Goal: Information Seeking & Learning: Learn about a topic

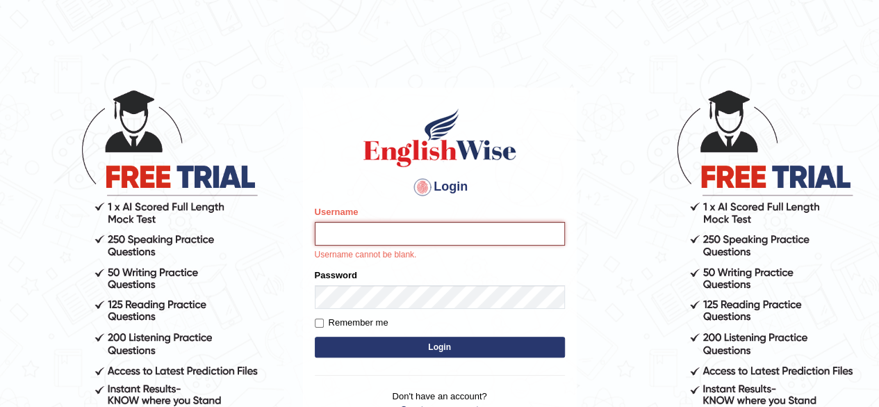
paste input "Karthikeya_Inaganti"
type input "Karthikeya_Inaganti"
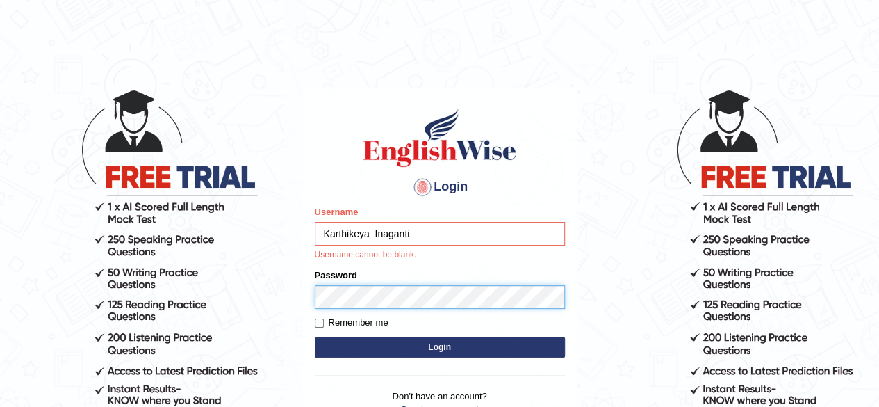
click at [516, 300] on form "Please fix the following errors: Username Karthikeya_Inaganti Username cannot b…" at bounding box center [440, 283] width 250 height 156
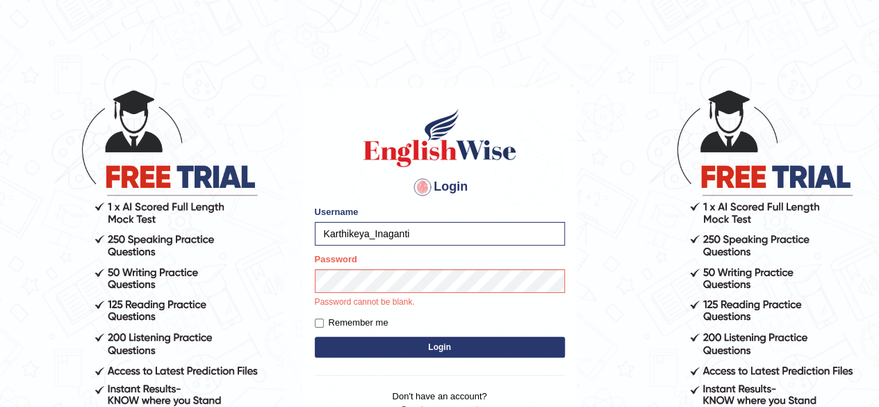
click at [347, 322] on form "Please fix the following errors: Username Karthikeya_Inaganti Password Password…" at bounding box center [440, 283] width 250 height 156
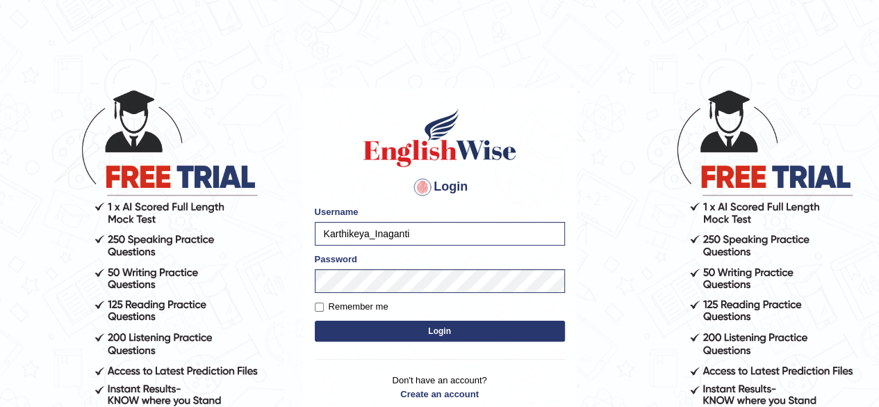
click at [335, 307] on label "Remember me" at bounding box center [352, 307] width 74 height 14
click at [324, 307] on input "Remember me" at bounding box center [319, 306] width 9 height 9
checkbox input "true"
click at [350, 326] on button "Login" at bounding box center [440, 330] width 250 height 21
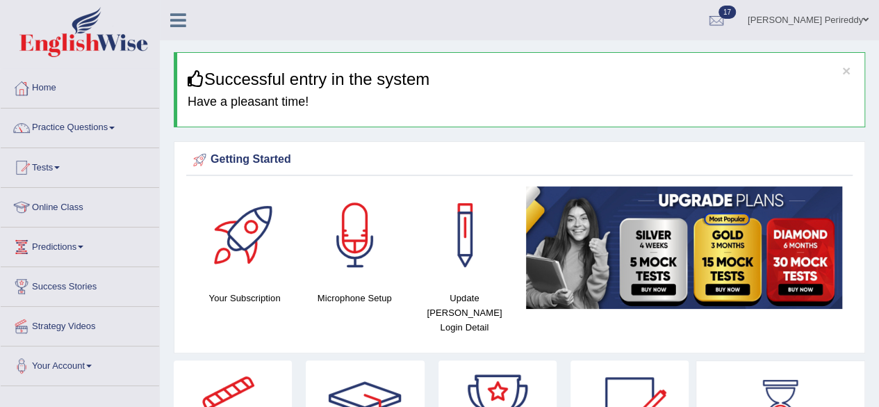
click at [114, 123] on link "Practice Questions" at bounding box center [80, 125] width 158 height 35
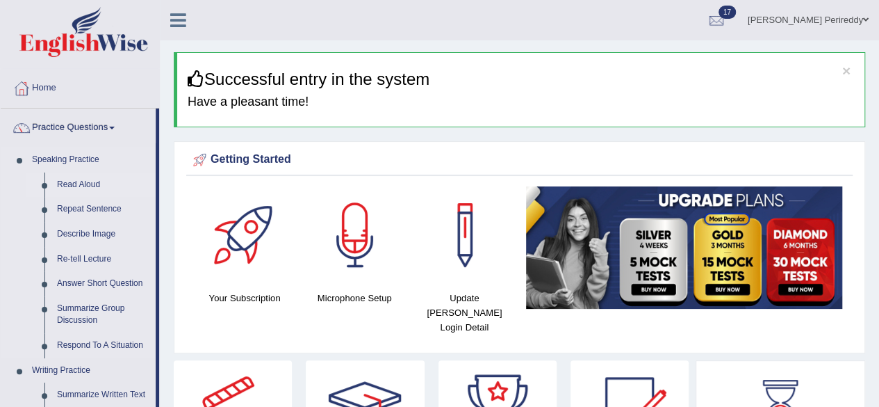
click at [75, 179] on link "Read Aloud" at bounding box center [103, 184] width 105 height 25
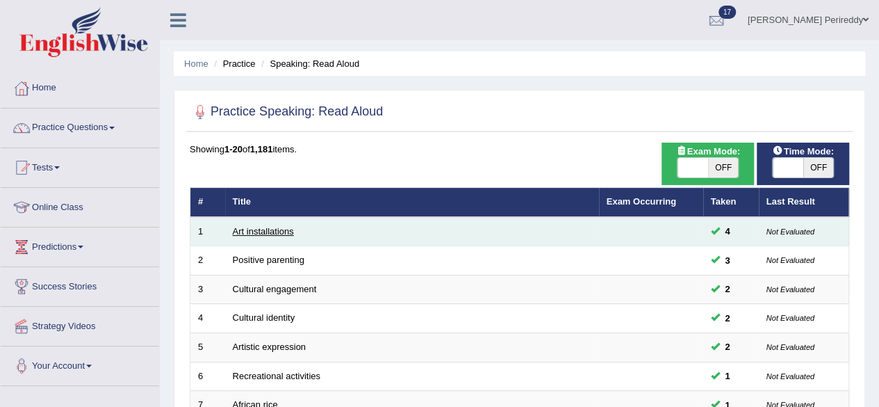
click at [271, 232] on link "Art installations" at bounding box center [263, 231] width 61 height 10
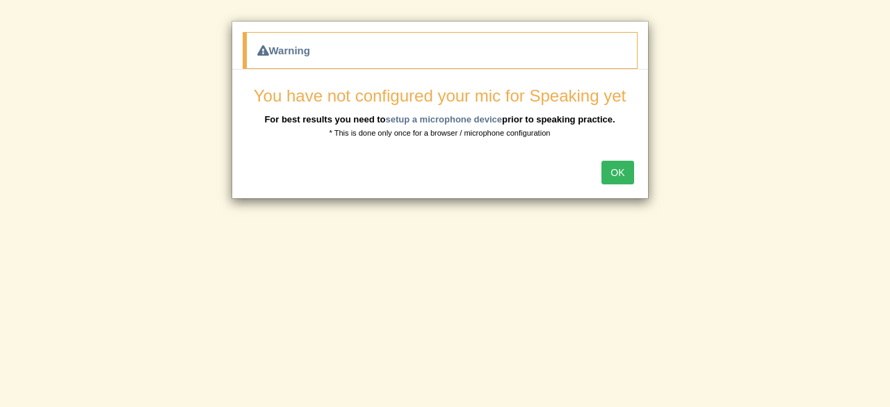
click at [619, 177] on button "OK" at bounding box center [617, 173] width 32 height 24
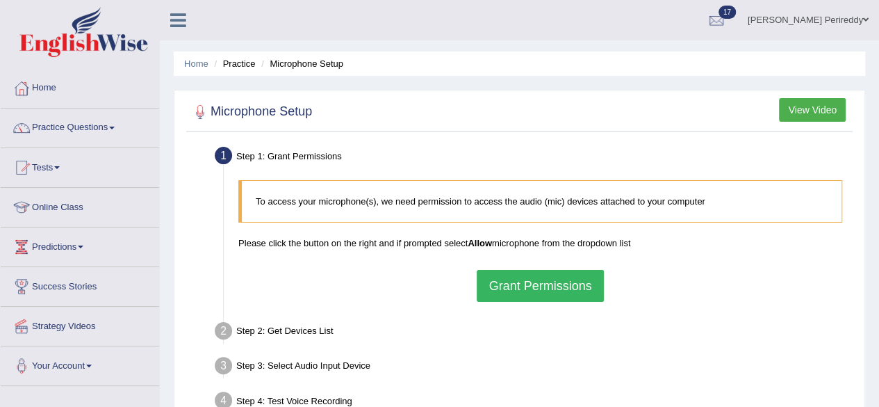
click at [535, 281] on button "Grant Permissions" at bounding box center [540, 286] width 126 height 32
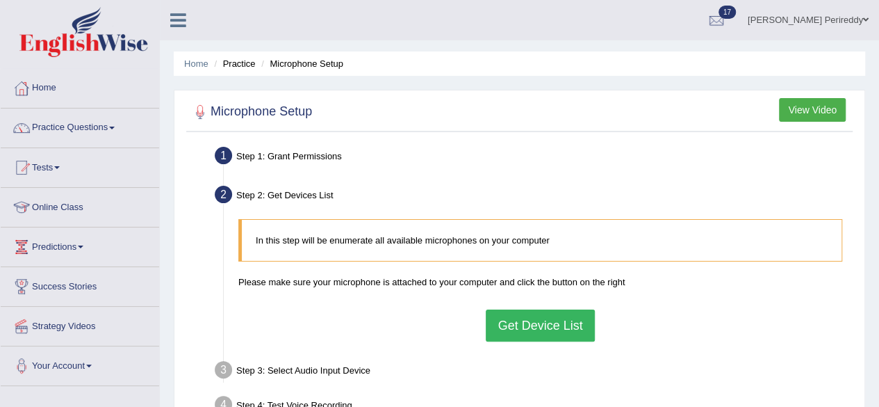
click at [801, 116] on button "View Video" at bounding box center [812, 110] width 67 height 24
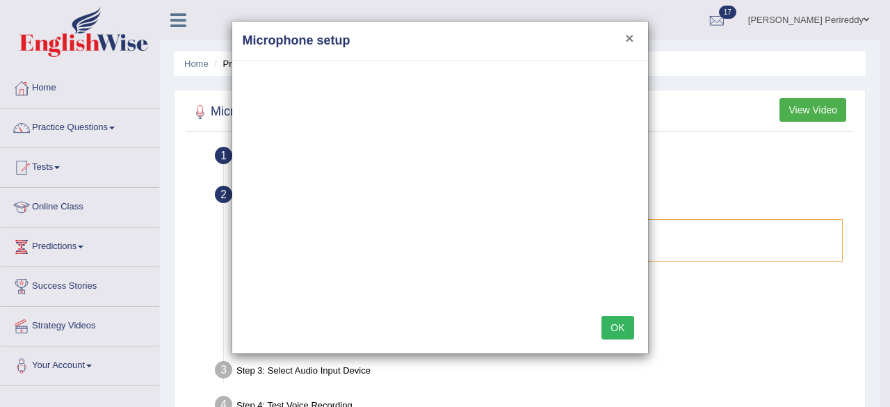
click at [628, 41] on button "×" at bounding box center [629, 38] width 8 height 15
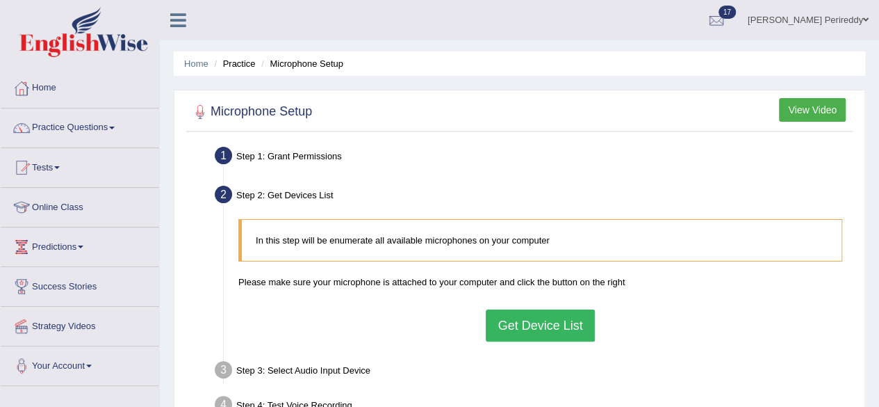
click at [553, 326] on button "Get Device List" at bounding box center [540, 325] width 108 height 32
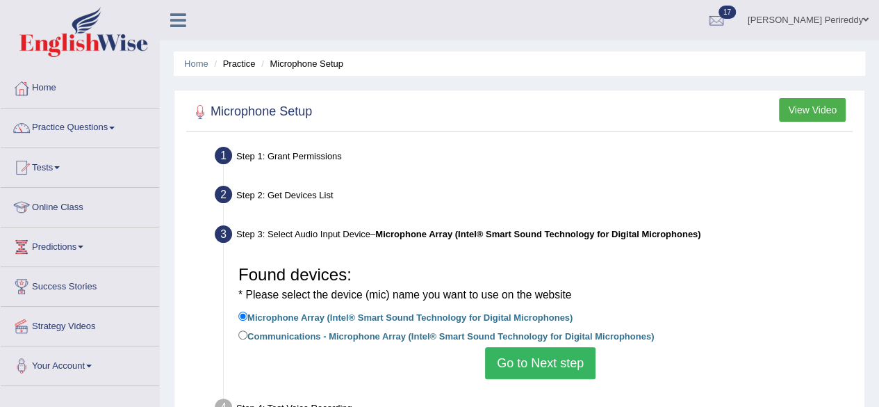
click at [546, 357] on button "Go to Next step" at bounding box center [540, 363] width 110 height 32
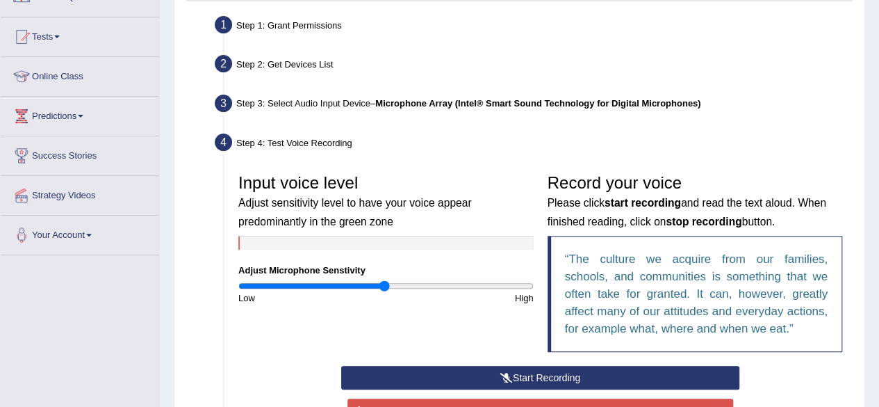
scroll to position [144, 0]
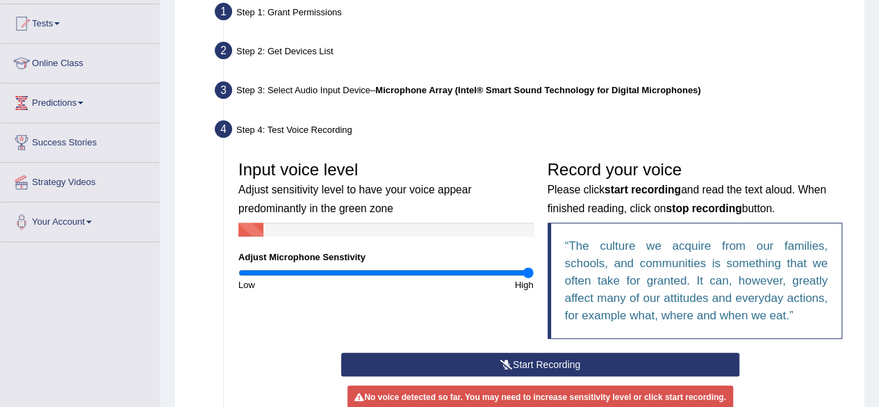
drag, startPoint x: 382, startPoint y: 272, endPoint x: 541, endPoint y: 291, distance: 160.3
click at [534, 278] on input "range" at bounding box center [385, 272] width 295 height 11
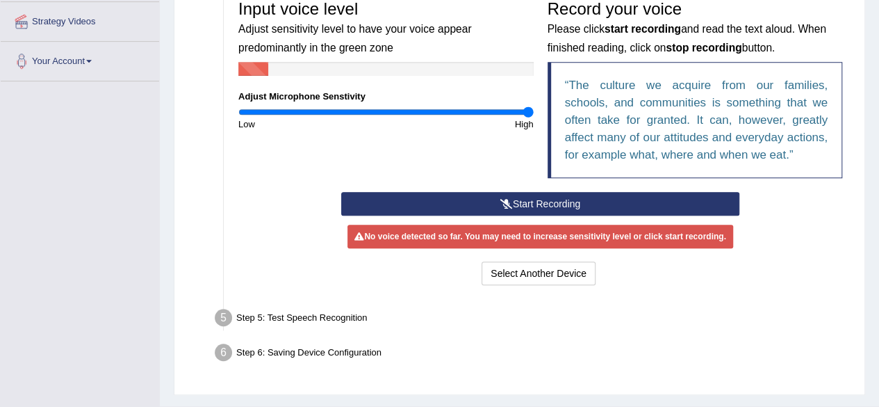
scroll to position [306, 0]
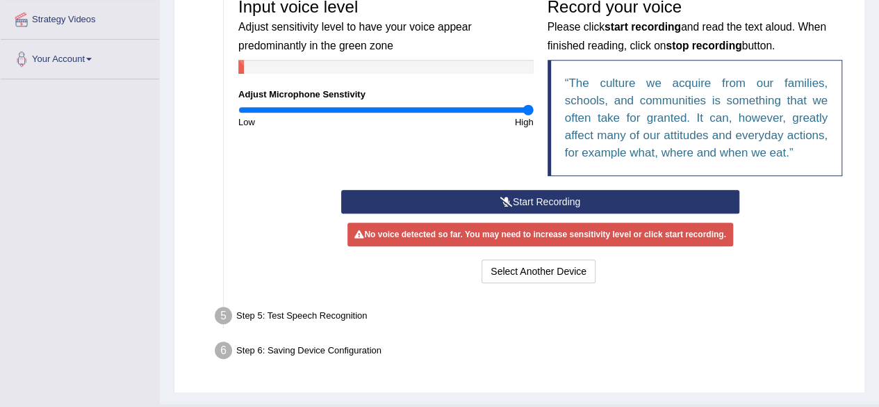
click at [480, 198] on button "Start Recording" at bounding box center [540, 202] width 398 height 24
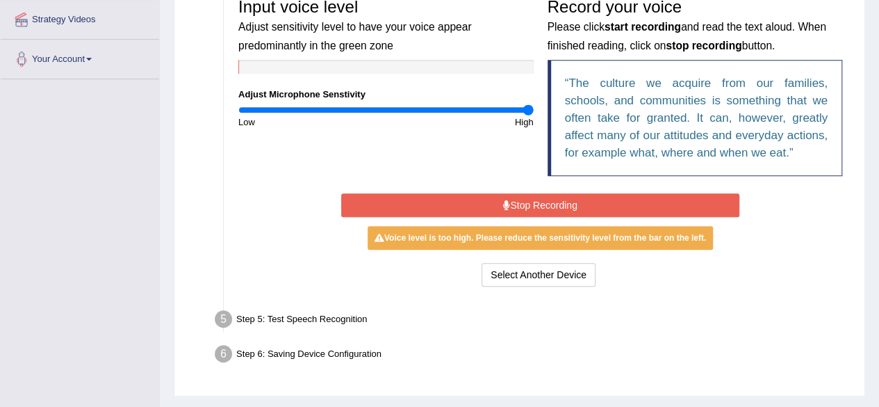
click at [480, 198] on button "Stop Recording" at bounding box center [540, 205] width 398 height 24
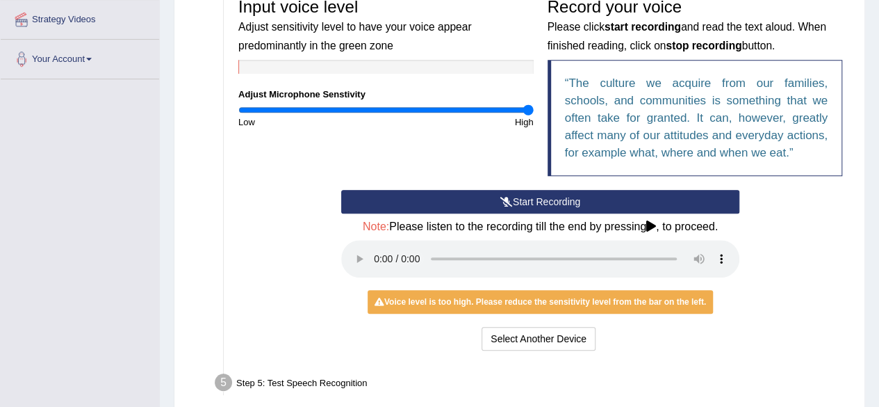
scroll to position [403, 0]
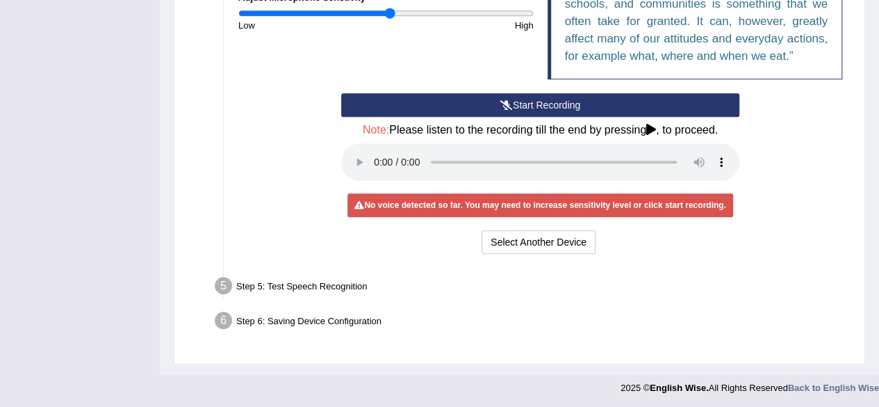
drag, startPoint x: 530, startPoint y: 13, endPoint x: 390, endPoint y: 27, distance: 140.4
click at [390, 19] on input "range" at bounding box center [385, 13] width 295 height 11
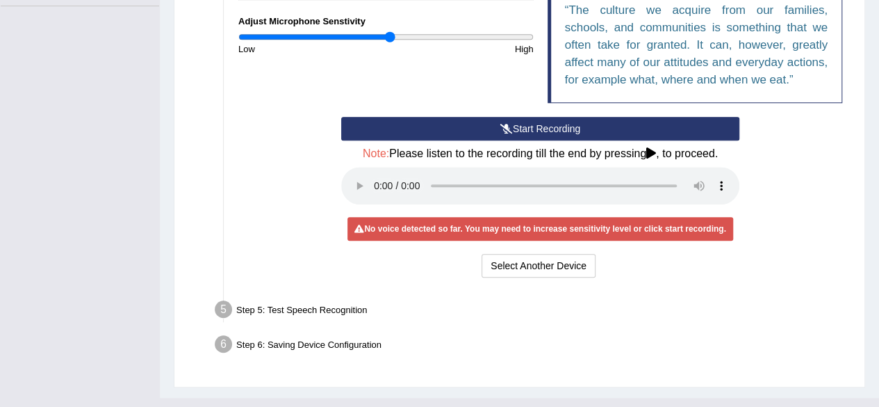
scroll to position [379, 0]
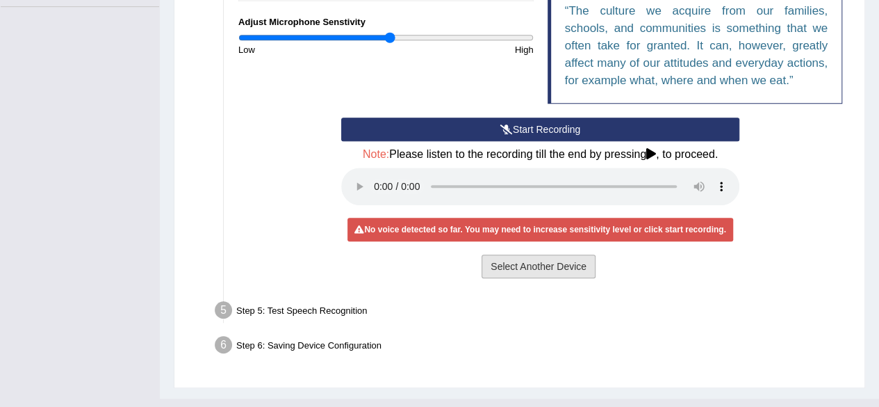
click at [523, 268] on button "Select Another Device" at bounding box center [539, 266] width 114 height 24
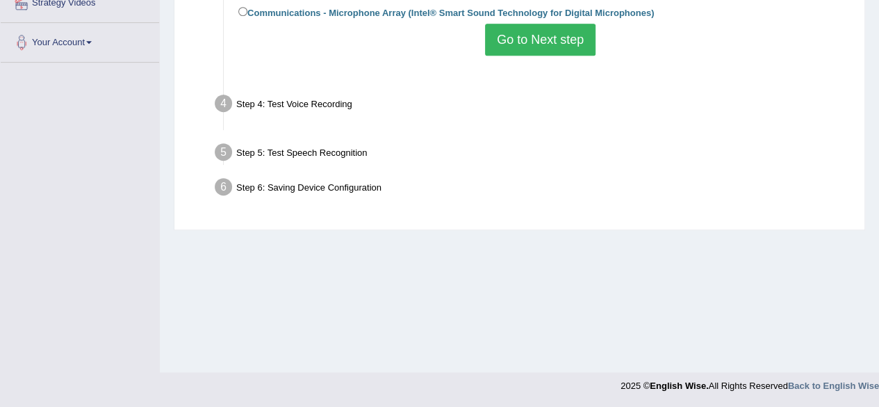
scroll to position [322, 0]
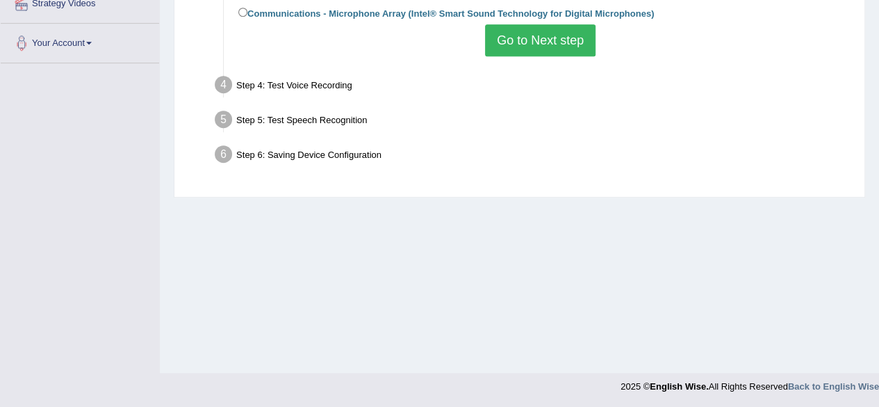
click at [518, 47] on button "Go to Next step" at bounding box center [540, 40] width 110 height 32
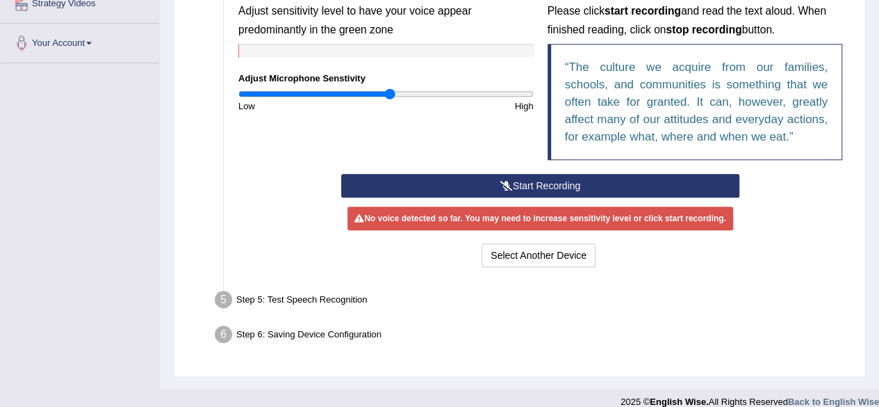
click at [446, 184] on button "Start Recording" at bounding box center [540, 186] width 398 height 24
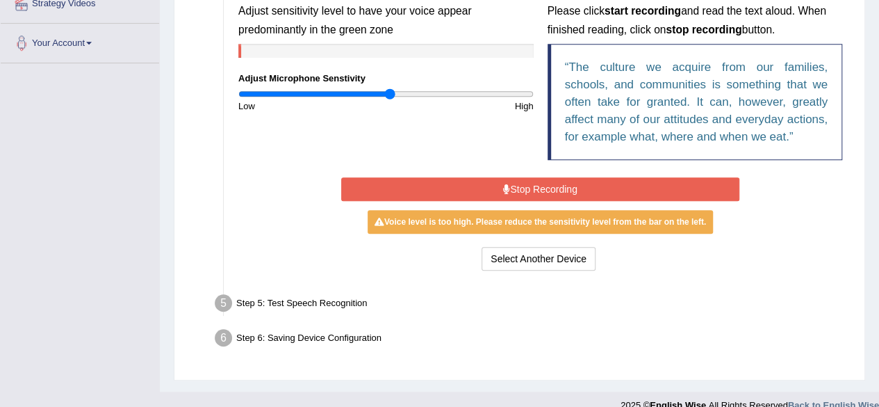
click at [539, 182] on button "Stop Recording" at bounding box center [540, 189] width 398 height 24
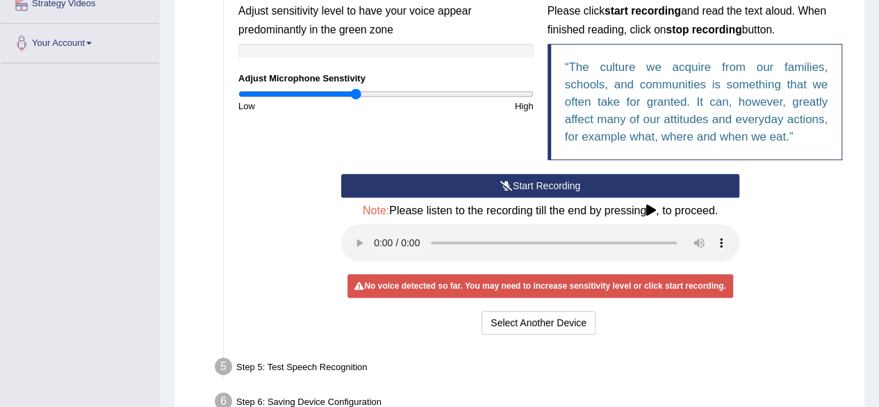
drag, startPoint x: 390, startPoint y: 94, endPoint x: 356, endPoint y: 95, distance: 34.1
click at [356, 95] on input "range" at bounding box center [385, 93] width 295 height 11
type input "0.76"
click at [350, 95] on input "range" at bounding box center [385, 93] width 295 height 11
click at [534, 184] on button "Start Recording" at bounding box center [540, 186] width 398 height 24
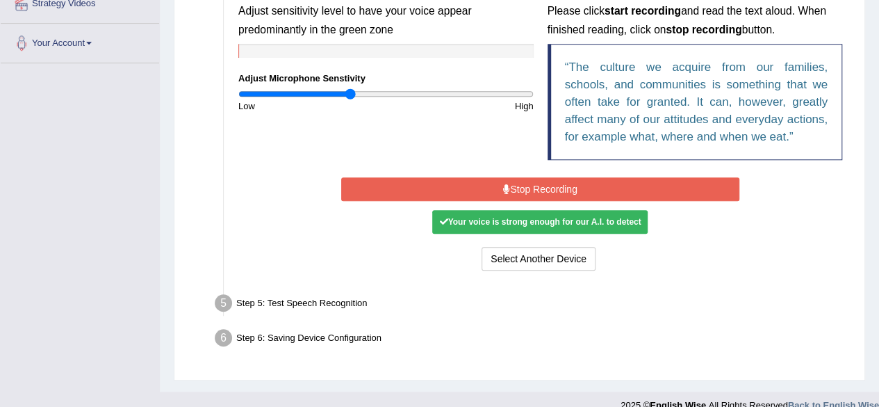
click at [534, 184] on button "Stop Recording" at bounding box center [540, 189] width 398 height 24
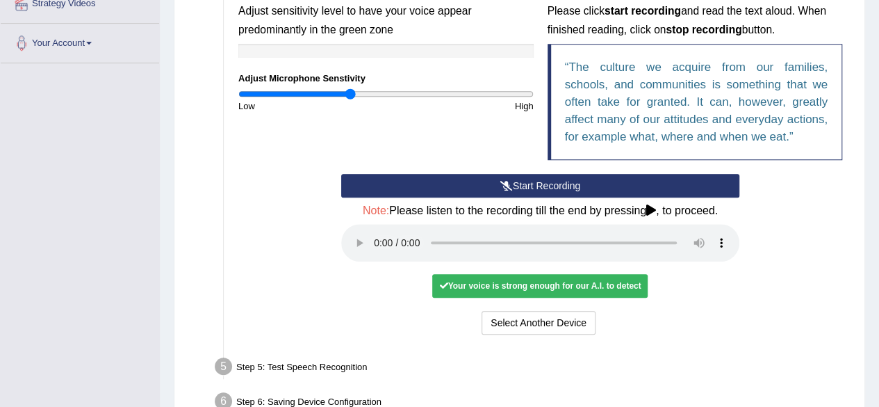
scroll to position [403, 0]
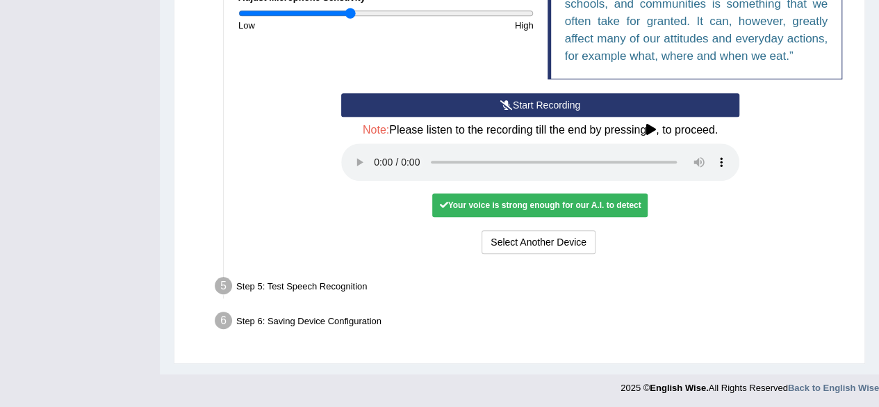
click at [324, 290] on div "Step 5: Test Speech Recognition" at bounding box center [533, 287] width 650 height 31
click at [481, 208] on div "Your voice is strong enough for our A.I. to detect" at bounding box center [539, 205] width 215 height 24
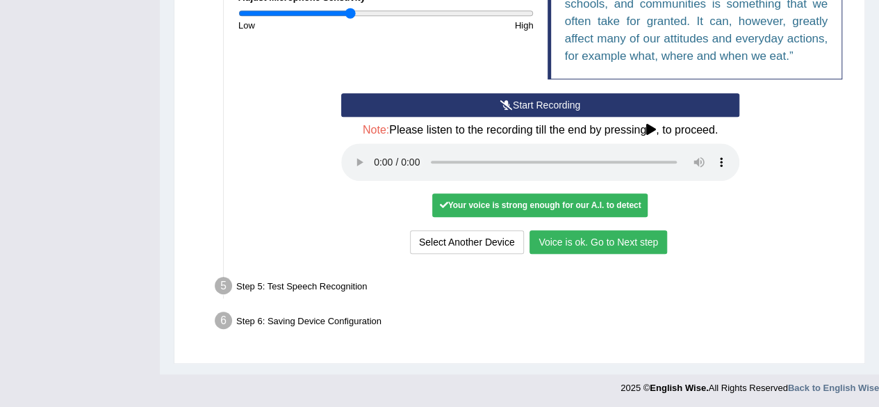
click at [734, 209] on div "No voice detected so far. You may need to increase sensitivity level or click s…" at bounding box center [540, 204] width 398 height 13
click at [614, 240] on button "Voice is ok. Go to Next step" at bounding box center [599, 242] width 138 height 24
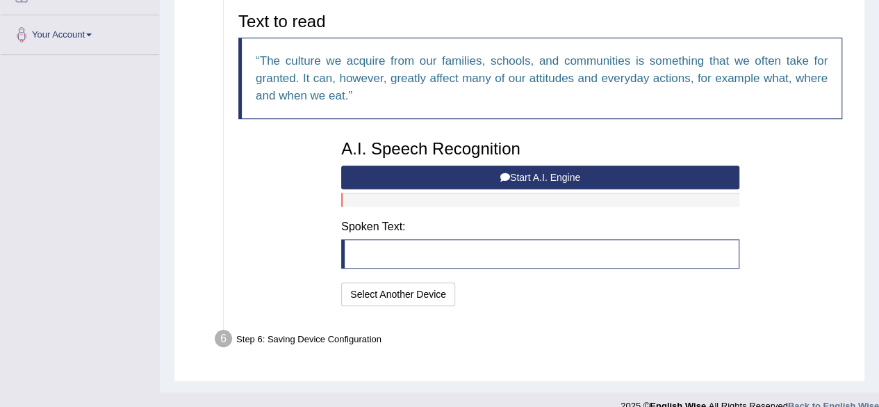
scroll to position [330, 0]
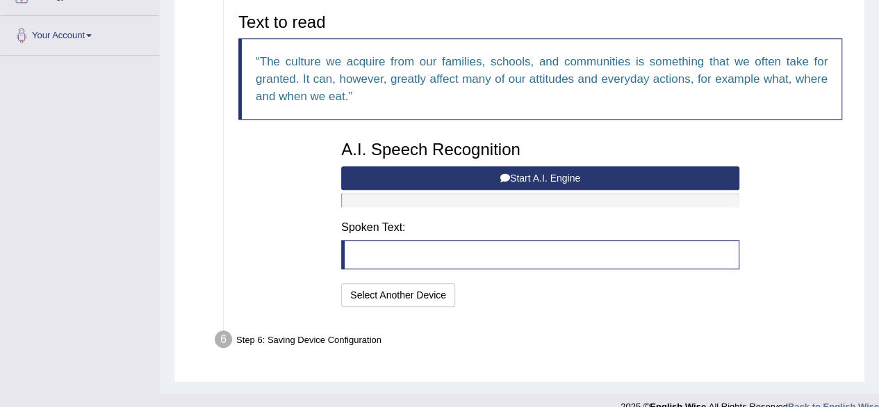
click at [569, 176] on button "Start A.I. Engine" at bounding box center [540, 178] width 398 height 24
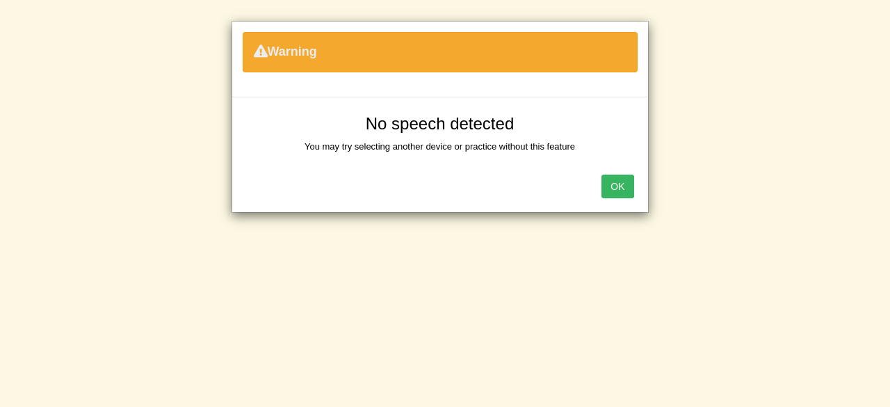
click at [613, 190] on button "OK" at bounding box center [617, 186] width 32 height 24
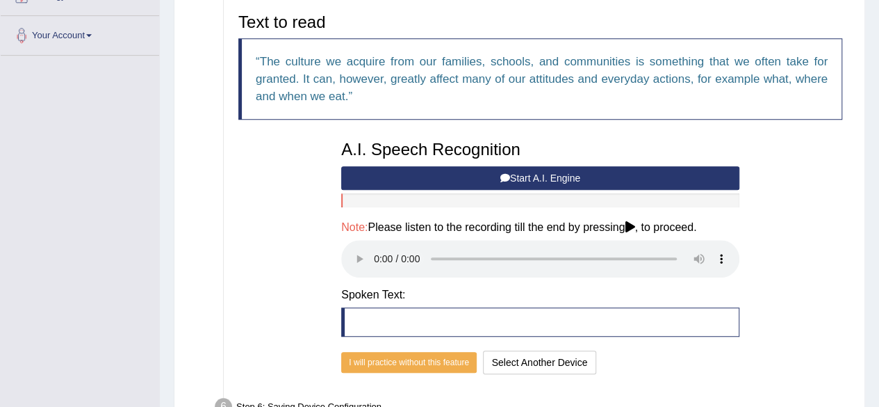
click at [752, 244] on div "Text to read The culture we acquire from our families, schools, and communities…" at bounding box center [540, 191] width 618 height 371
click at [471, 313] on blockquote at bounding box center [540, 321] width 398 height 29
click at [628, 223] on h4 "Note: Please listen to the recording till the end by pressing , to proceed." at bounding box center [540, 227] width 398 height 13
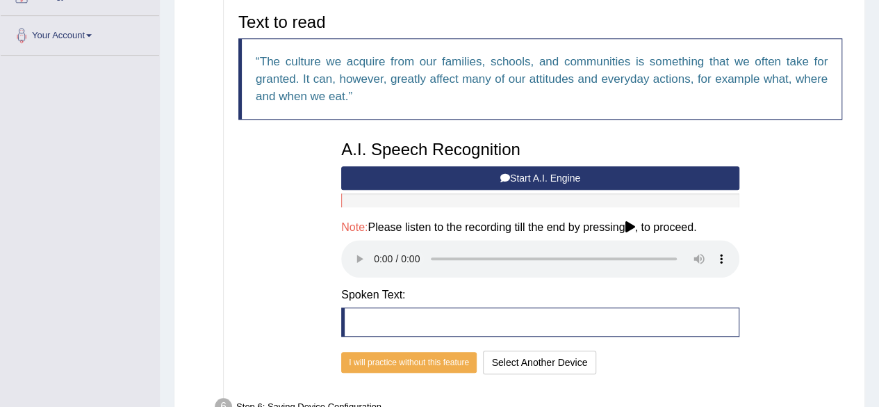
click at [632, 226] on icon at bounding box center [630, 226] width 10 height 11
click at [437, 354] on button "I will practice without this feature" at bounding box center [409, 362] width 136 height 21
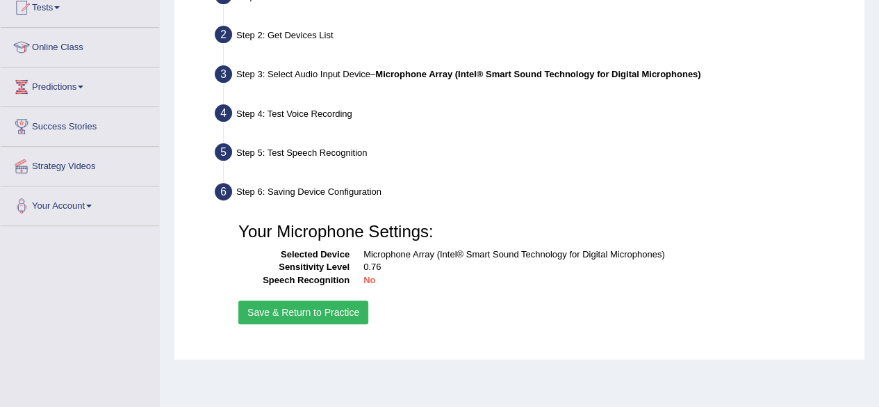
scroll to position [160, 0]
click at [352, 147] on div "Step 5: Test Speech Recognition" at bounding box center [533, 154] width 650 height 31
drag, startPoint x: 352, startPoint y: 147, endPoint x: 398, endPoint y: 323, distance: 182.6
click at [398, 323] on ul "Step 1: Grant Permissions To access your microphone(s), we need permission to a…" at bounding box center [520, 159] width 660 height 352
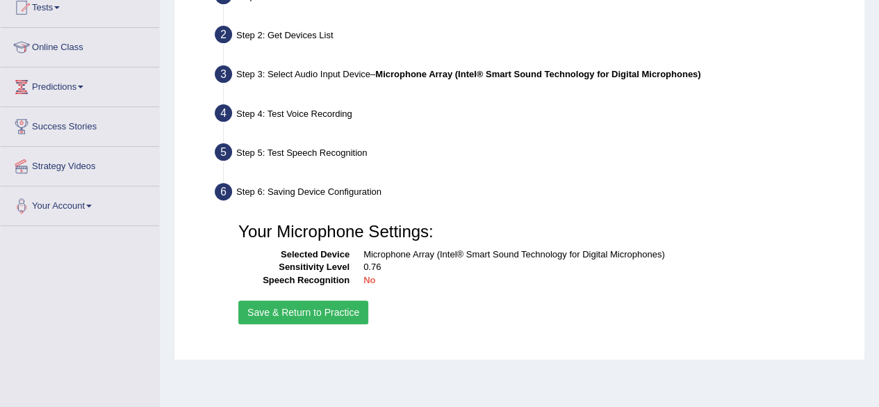
click at [399, 323] on div "Your Microphone Settings: Selected Device Microphone Array (Intel® Smart Sound …" at bounding box center [540, 271] width 618 height 126
click at [367, 281] on b "No" at bounding box center [369, 280] width 12 height 10
click at [293, 110] on div "Step 4: Test Voice Recording" at bounding box center [533, 115] width 650 height 31
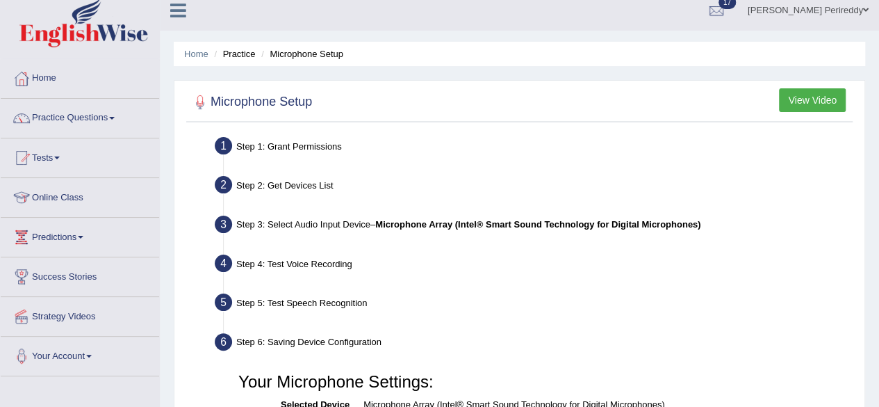
scroll to position [10, 0]
click at [817, 94] on button "View Video" at bounding box center [812, 100] width 67 height 24
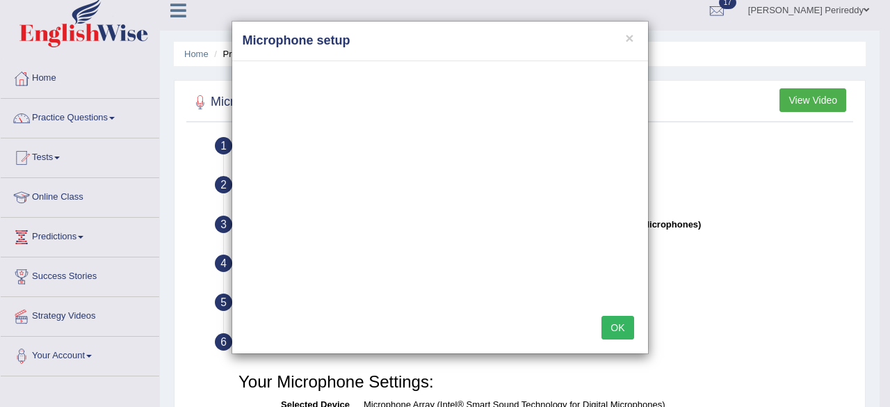
click at [601, 316] on button "OK" at bounding box center [617, 328] width 32 height 24
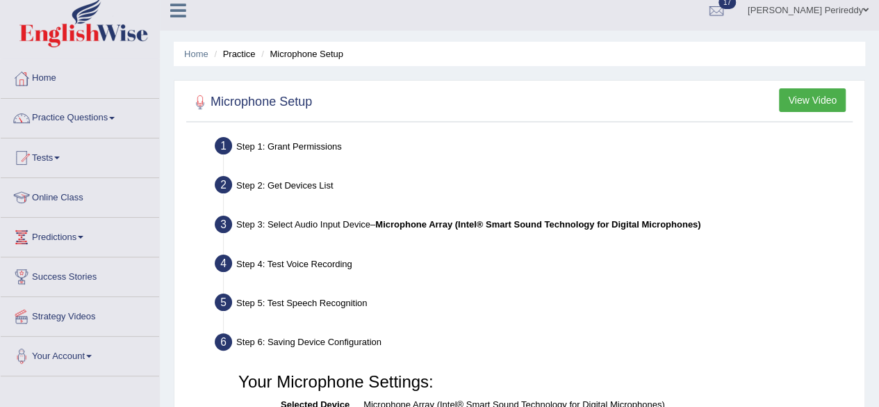
click at [801, 103] on button "View Video" at bounding box center [812, 100] width 67 height 24
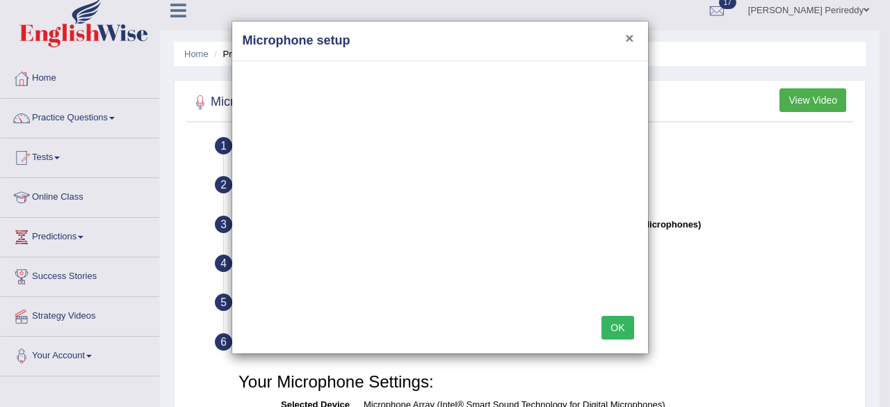
click at [627, 41] on button "×" at bounding box center [629, 38] width 8 height 15
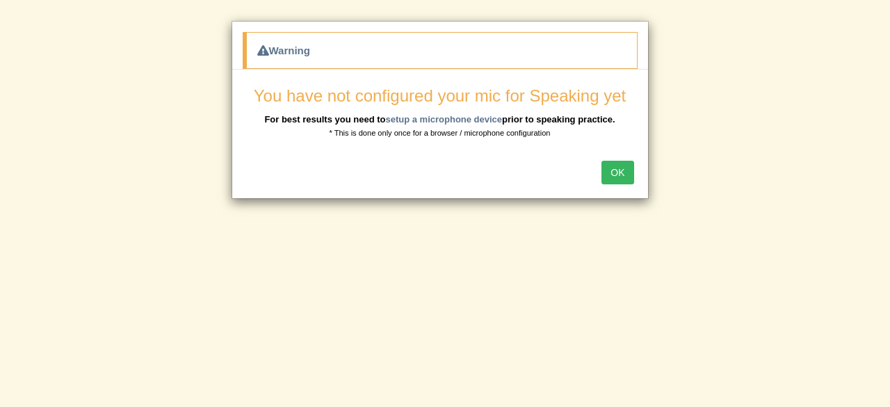
click at [631, 169] on button "OK" at bounding box center [617, 173] width 32 height 24
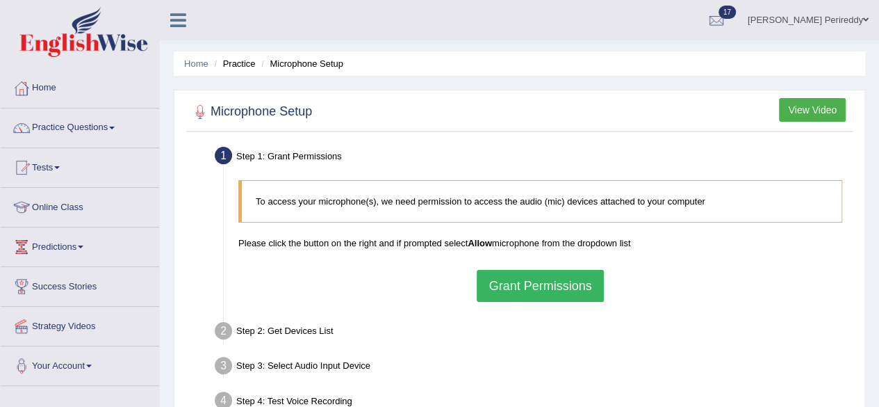
click at [528, 279] on button "Grant Permissions" at bounding box center [540, 286] width 126 height 32
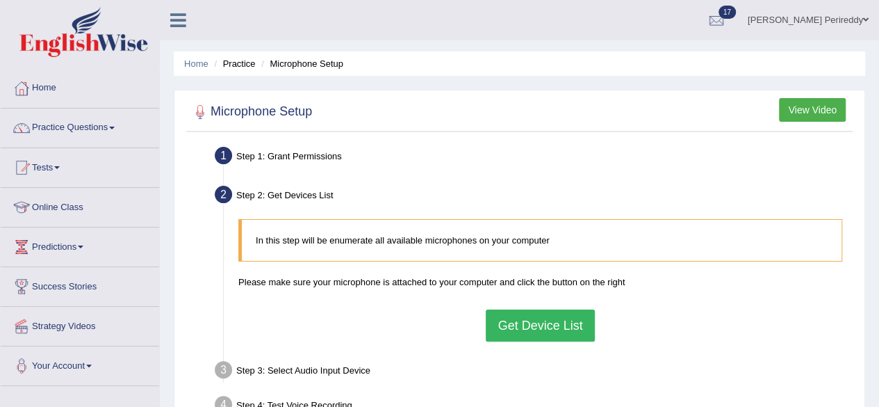
click at [516, 320] on button "Get Device List" at bounding box center [540, 325] width 108 height 32
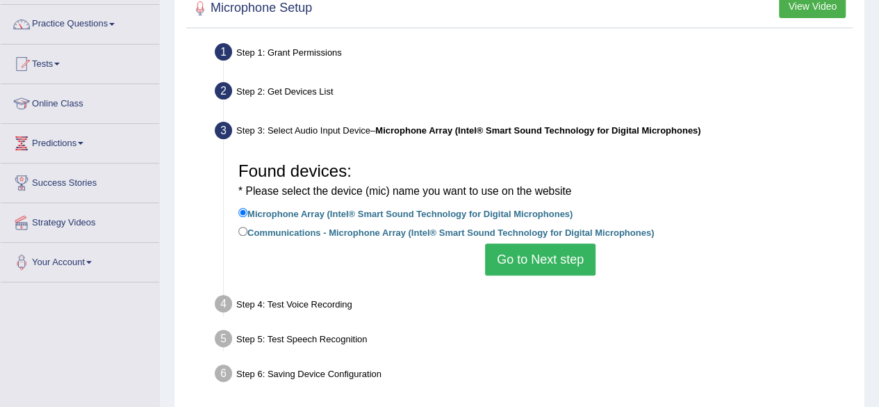
scroll to position [104, 0]
click at [556, 263] on button "Go to Next step" at bounding box center [540, 259] width 110 height 32
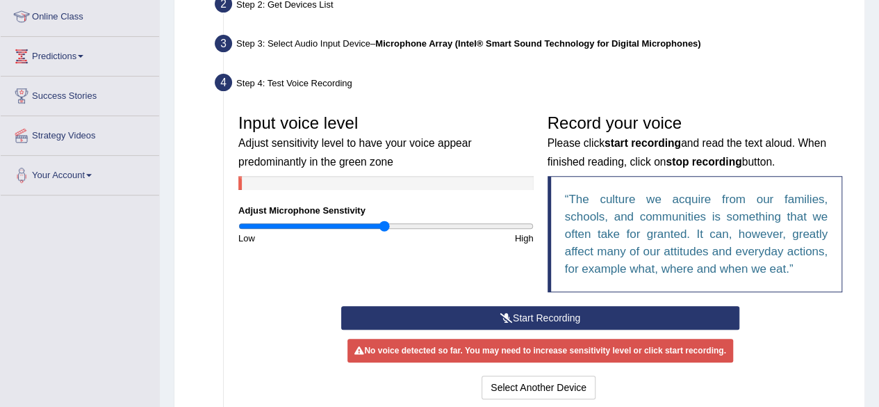
scroll to position [192, 0]
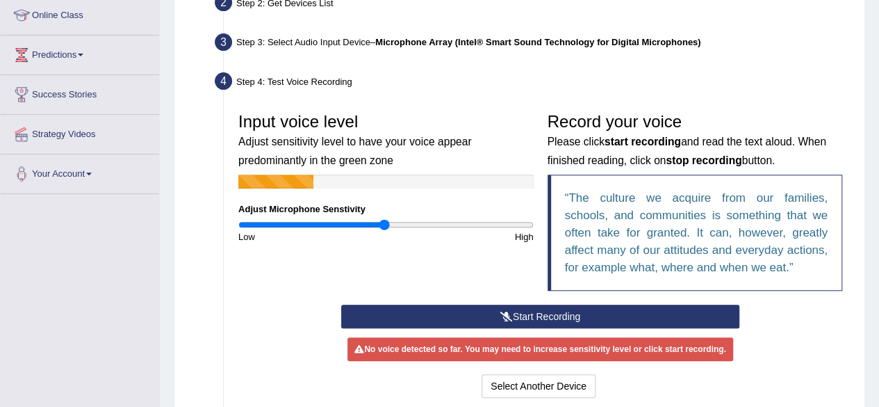
click at [533, 309] on button "Start Recording" at bounding box center [540, 316] width 398 height 24
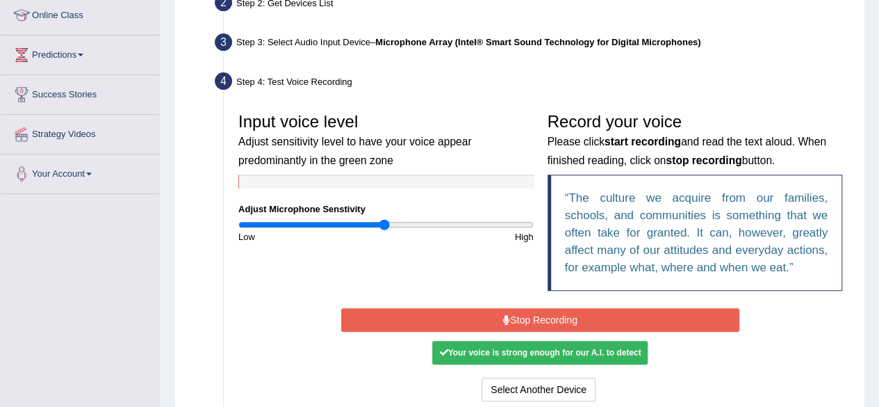
click at [530, 315] on button "Stop Recording" at bounding box center [540, 320] width 398 height 24
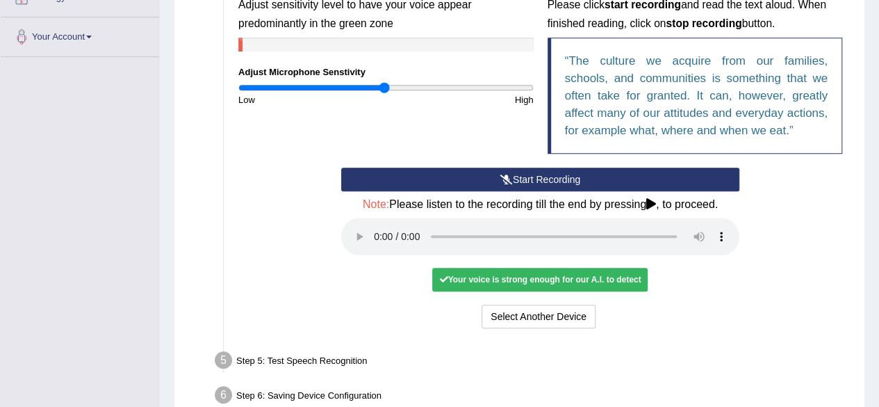
scroll to position [330, 0]
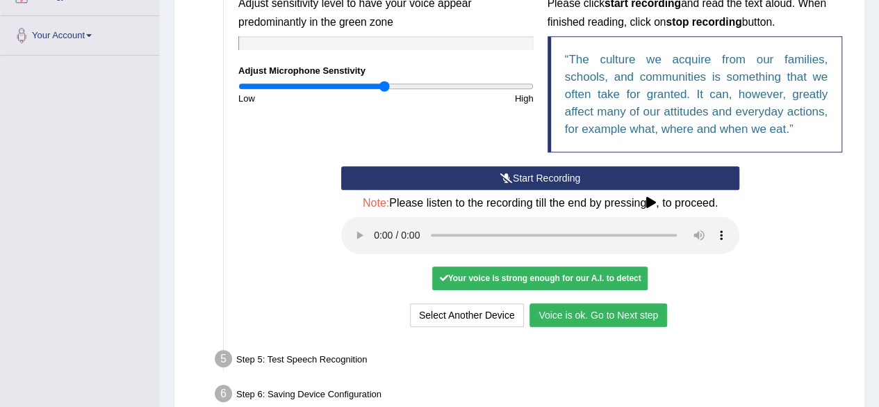
click at [539, 316] on button "Voice is ok. Go to Next step" at bounding box center [599, 315] width 138 height 24
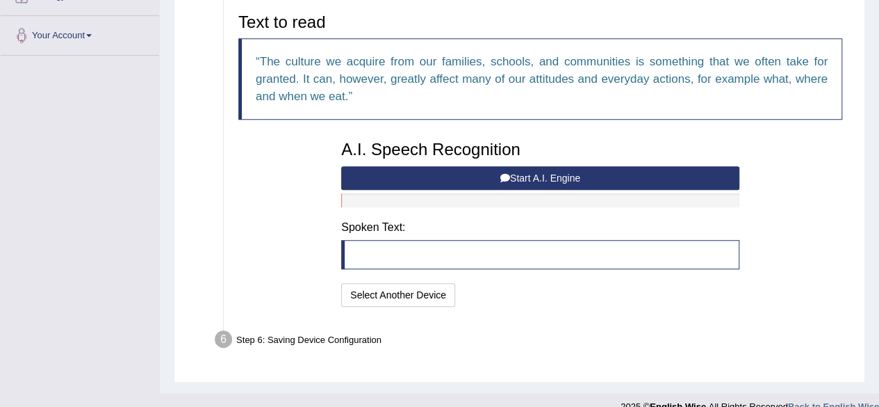
click at [544, 180] on button "Start A.I. Engine" at bounding box center [540, 178] width 398 height 24
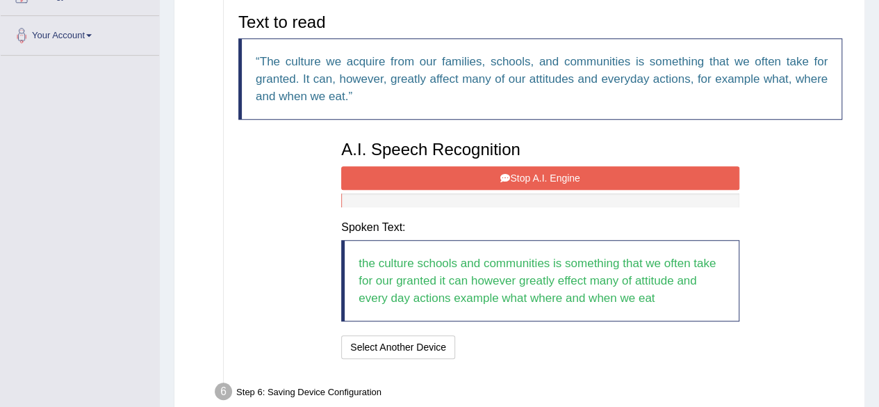
click at [544, 180] on button "Stop A.I. Engine" at bounding box center [540, 178] width 398 height 24
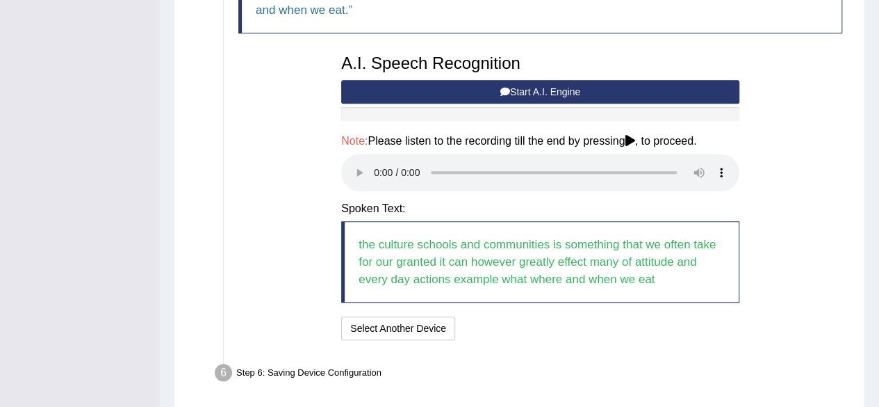
scroll to position [467, 0]
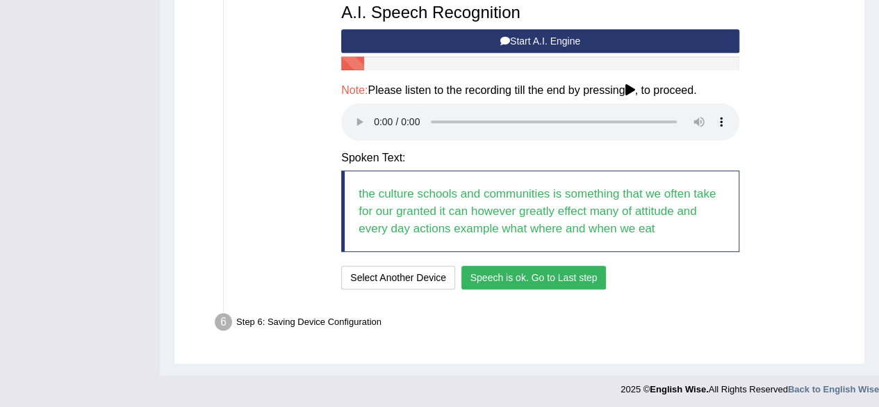
click at [527, 276] on button "Speech is ok. Go to Last step" at bounding box center [533, 277] width 145 height 24
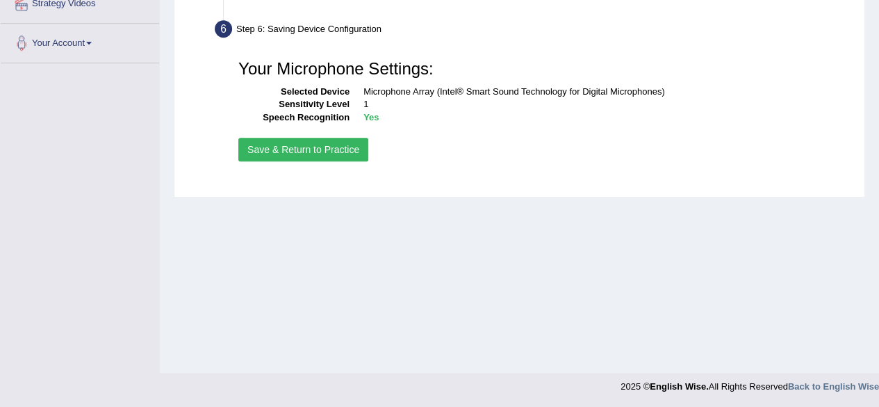
click at [332, 145] on button "Save & Return to Practice" at bounding box center [303, 150] width 130 height 24
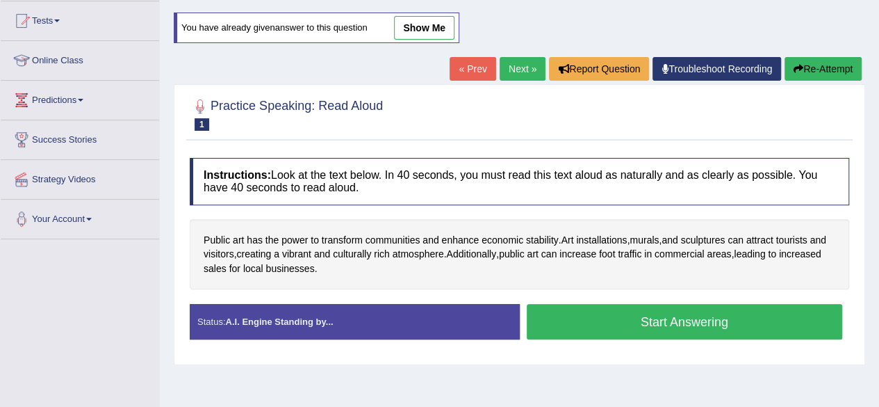
scroll to position [154, 0]
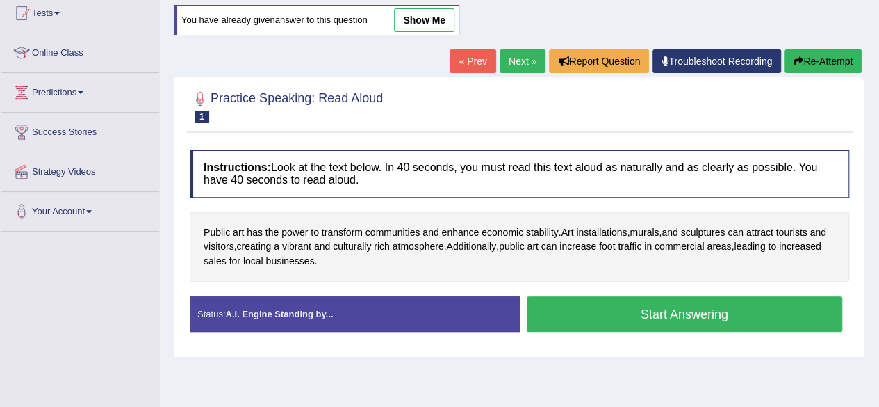
click at [582, 304] on button "Start Answering" at bounding box center [685, 313] width 316 height 35
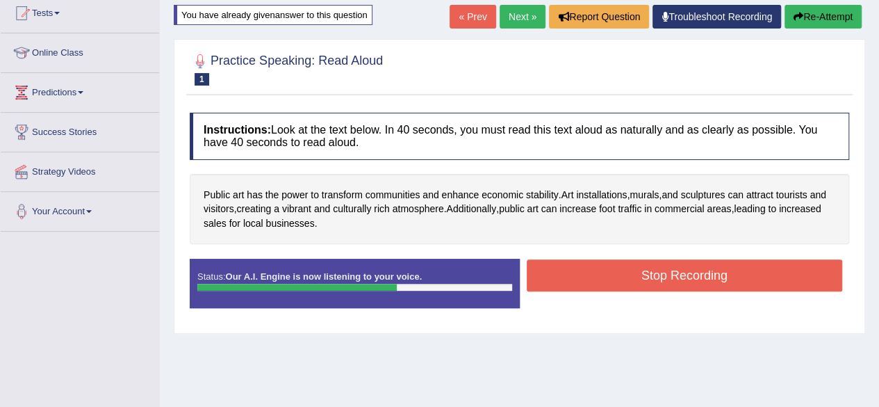
click at [567, 270] on button "Stop Recording" at bounding box center [685, 275] width 316 height 32
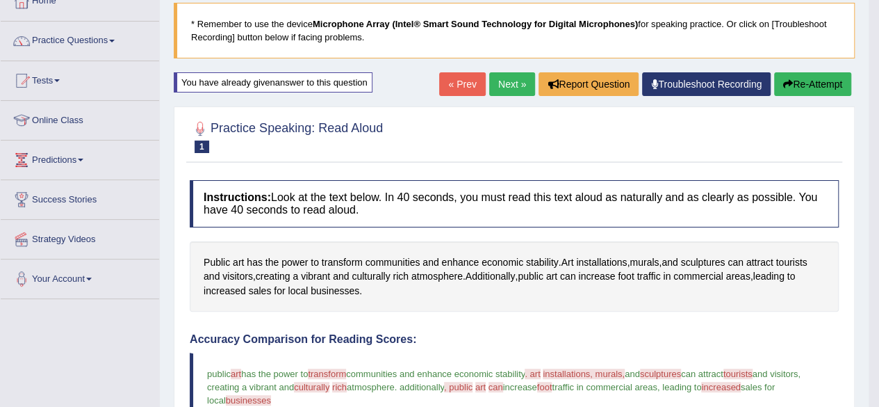
scroll to position [84, 0]
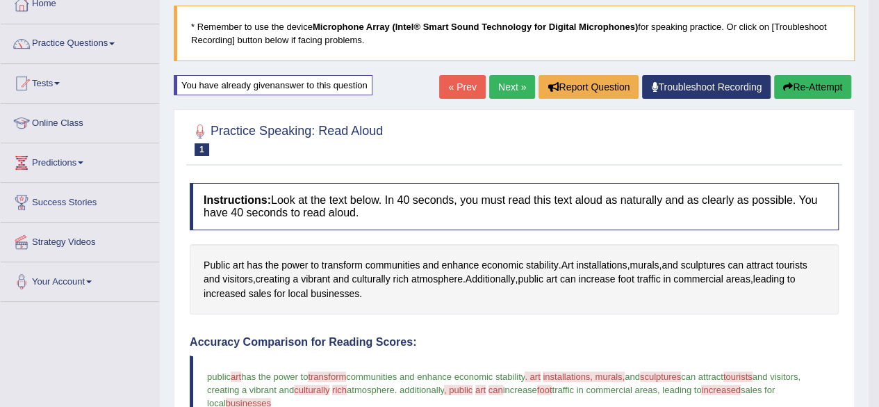
click at [789, 92] on button "Re-Attempt" at bounding box center [812, 87] width 77 height 24
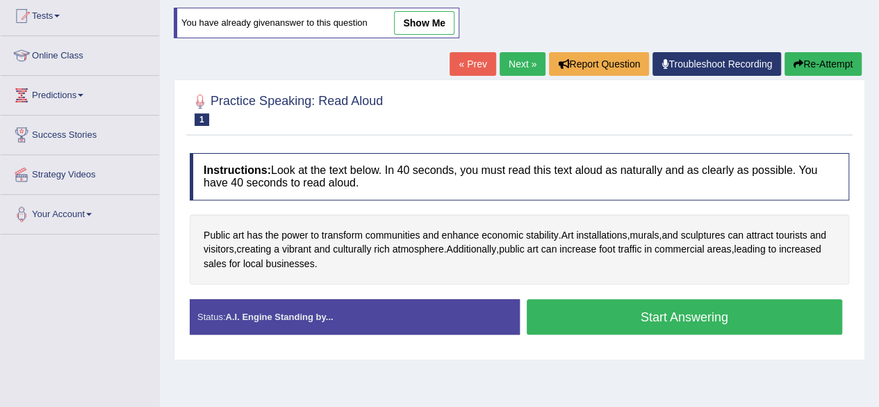
scroll to position [152, 0]
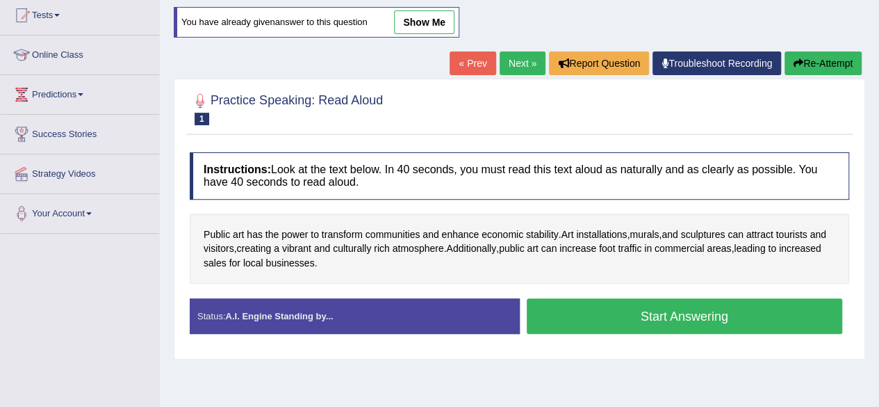
click at [681, 300] on button "Start Answering" at bounding box center [685, 315] width 316 height 35
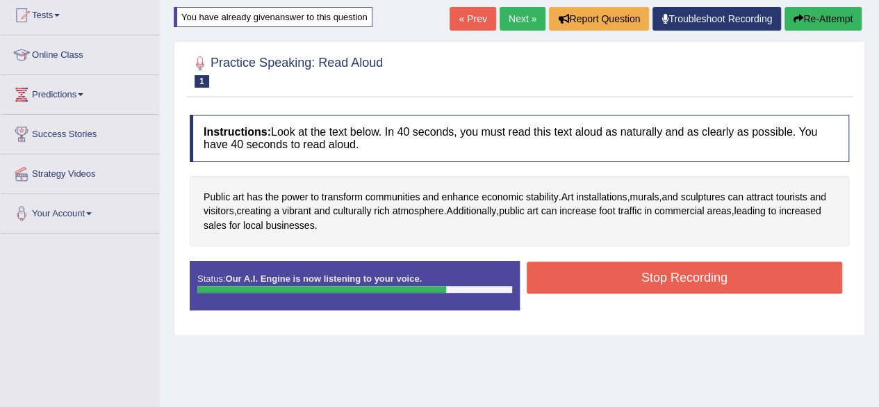
click at [653, 261] on button "Stop Recording" at bounding box center [685, 277] width 316 height 32
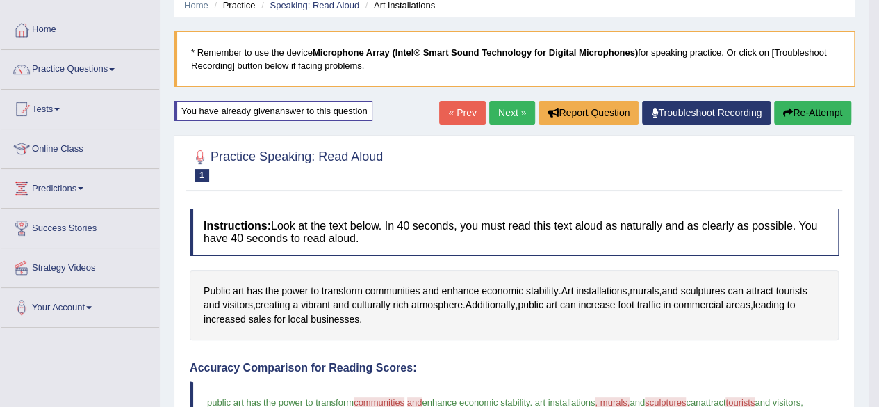
scroll to position [0, 0]
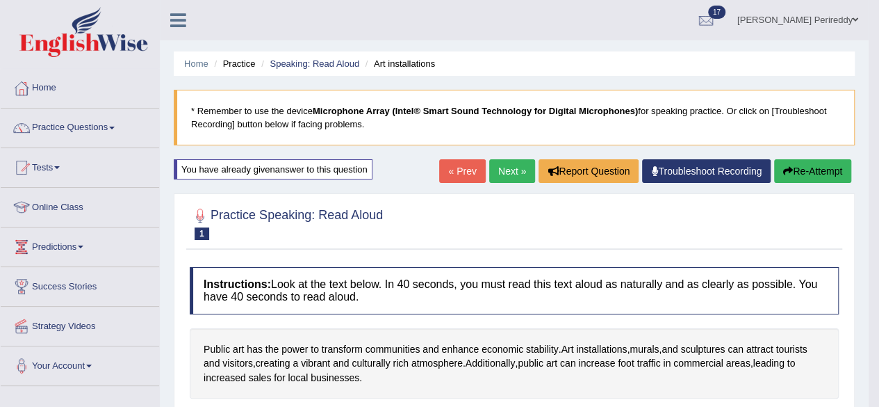
click at [506, 167] on link "Next »" at bounding box center [512, 171] width 46 height 24
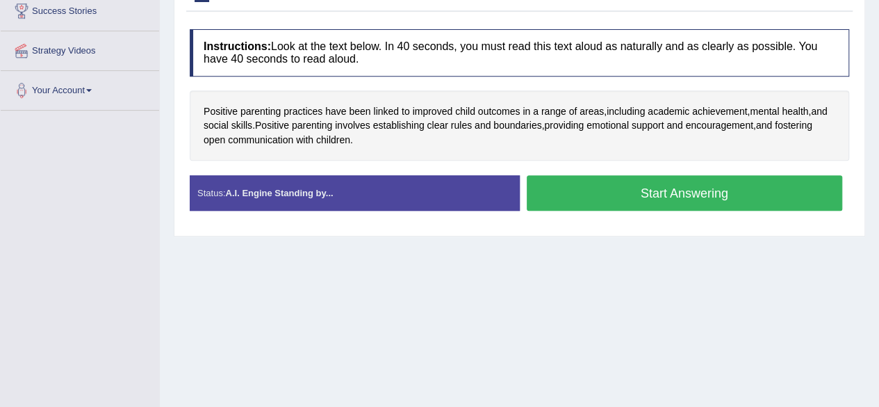
scroll to position [277, 0]
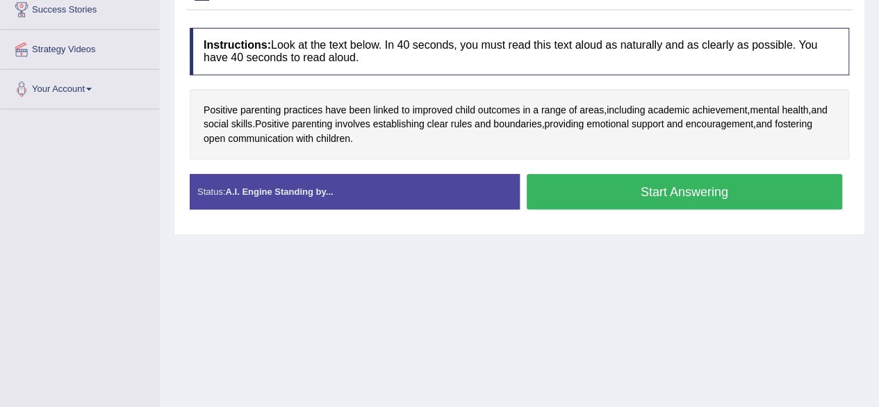
click at [593, 183] on button "Start Answering" at bounding box center [685, 191] width 316 height 35
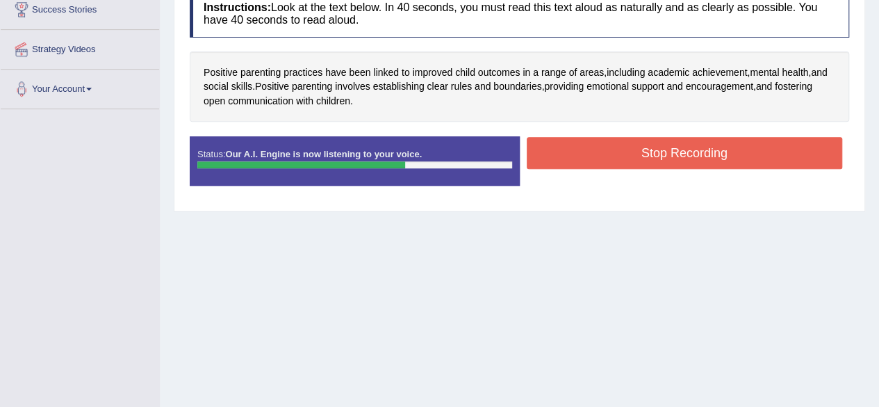
click at [598, 155] on button "Stop Recording" at bounding box center [685, 153] width 316 height 32
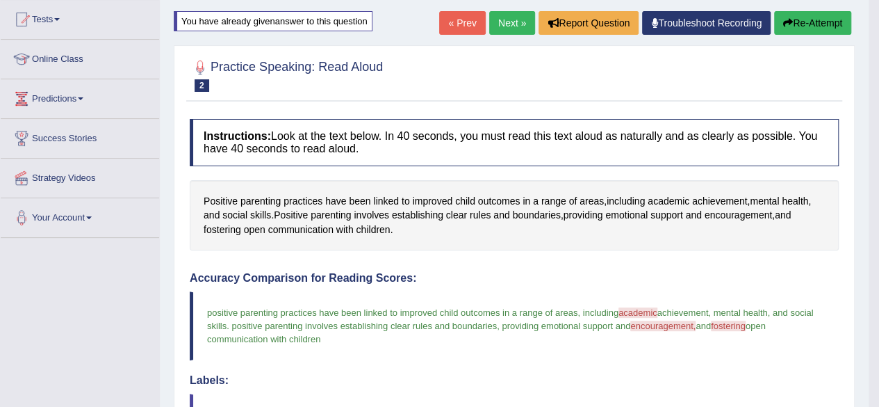
scroll to position [0, 0]
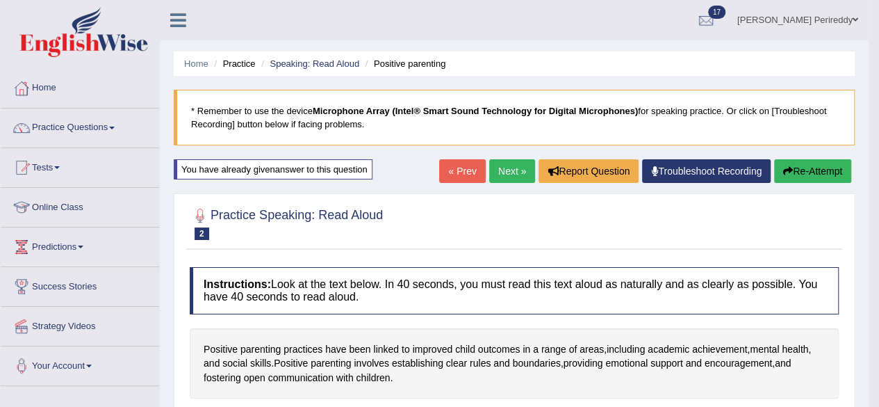
click at [511, 170] on link "Next »" at bounding box center [512, 171] width 46 height 24
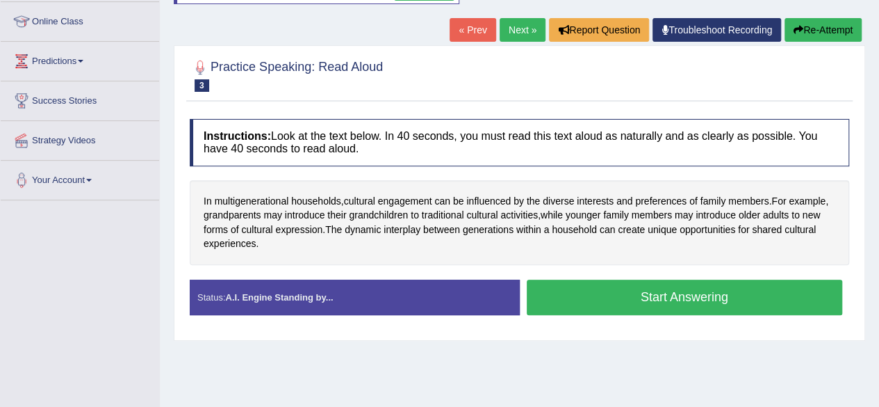
scroll to position [186, 0]
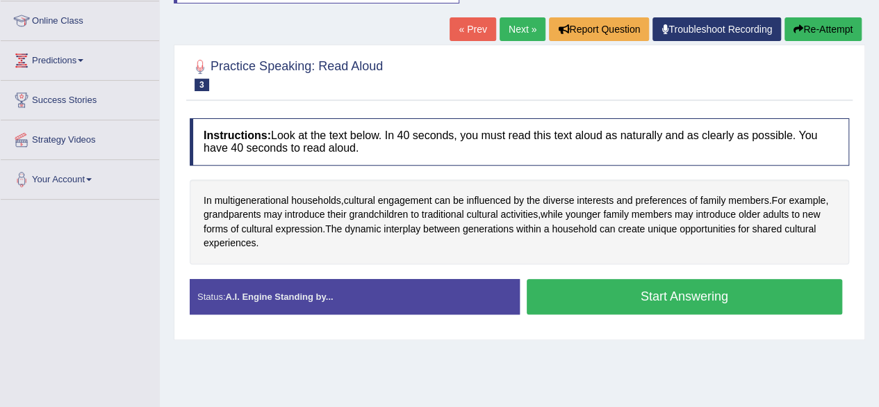
click at [581, 281] on button "Start Answering" at bounding box center [685, 296] width 316 height 35
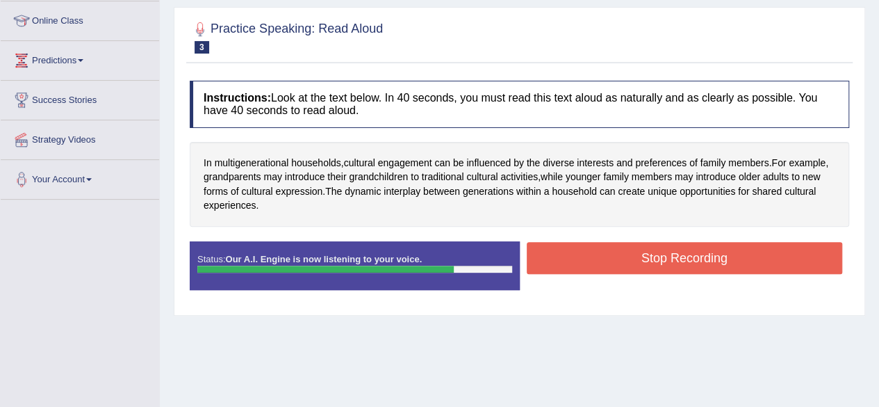
click at [618, 252] on button "Stop Recording" at bounding box center [685, 258] width 316 height 32
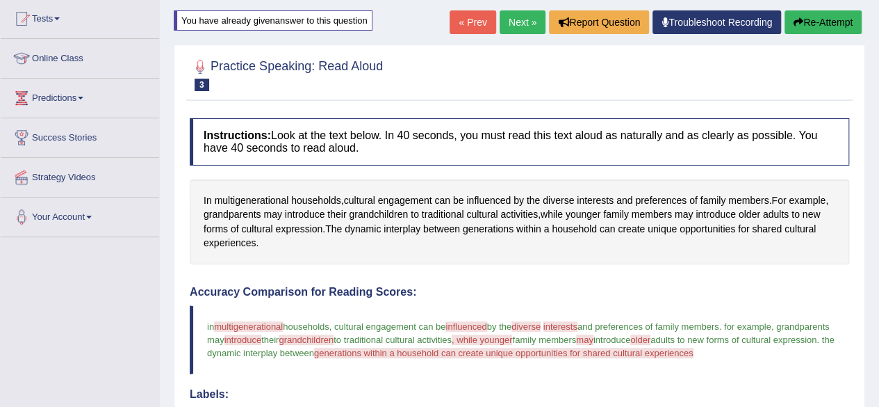
scroll to position [118, 0]
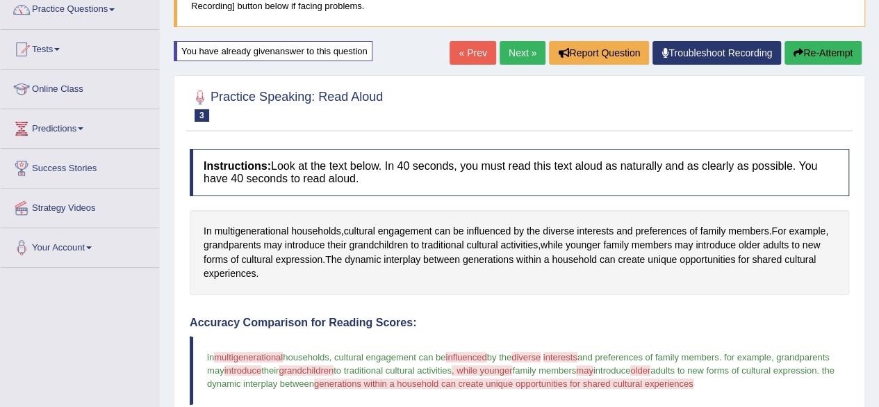
click at [810, 49] on button "Re-Attempt" at bounding box center [823, 53] width 77 height 24
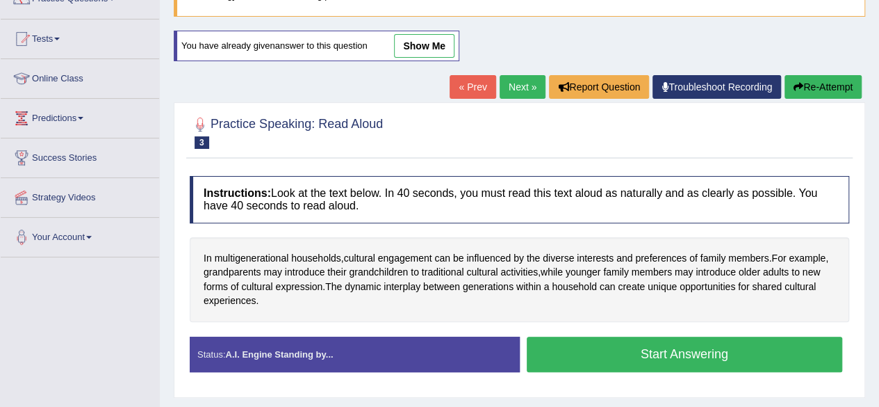
scroll to position [118, 0]
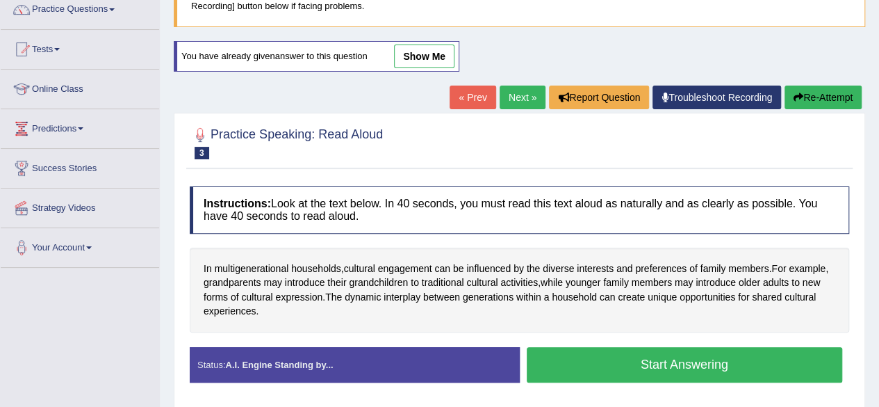
click at [729, 354] on button "Start Answering" at bounding box center [685, 364] width 316 height 35
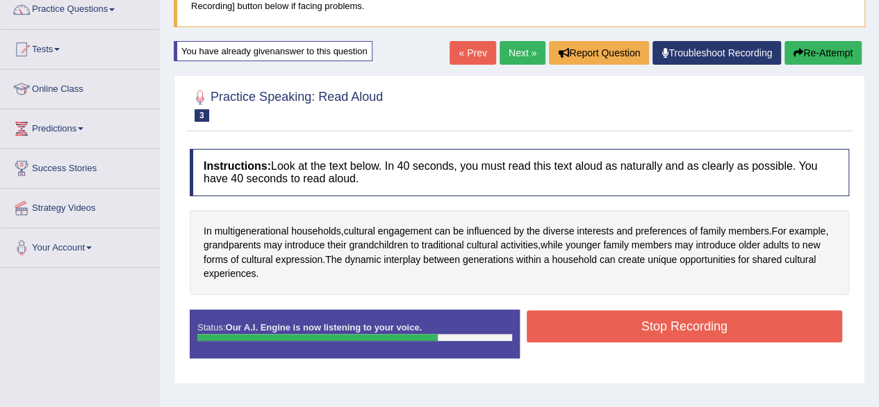
click at [693, 333] on button "Stop Recording" at bounding box center [685, 326] width 316 height 32
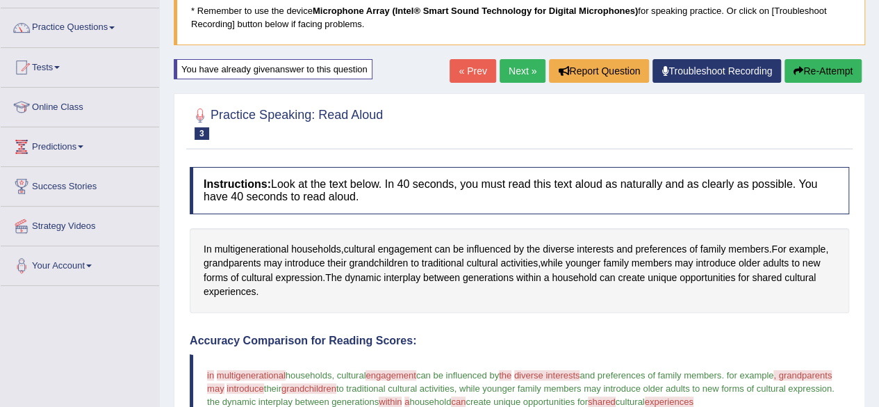
scroll to position [90, 0]
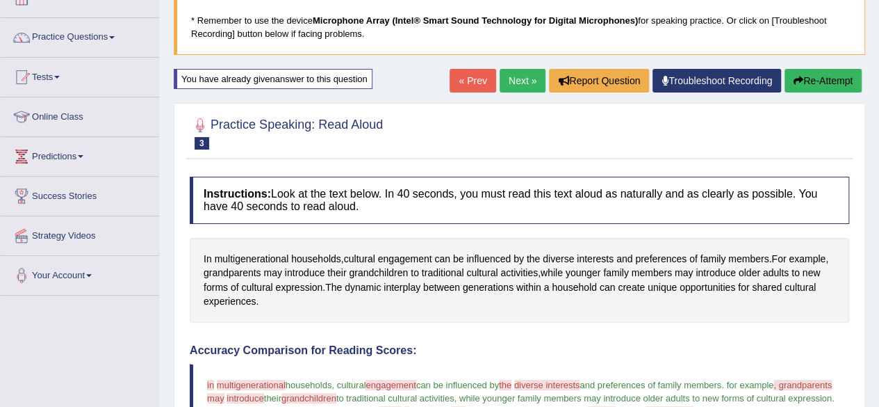
click at [511, 83] on link "Next »" at bounding box center [523, 81] width 46 height 24
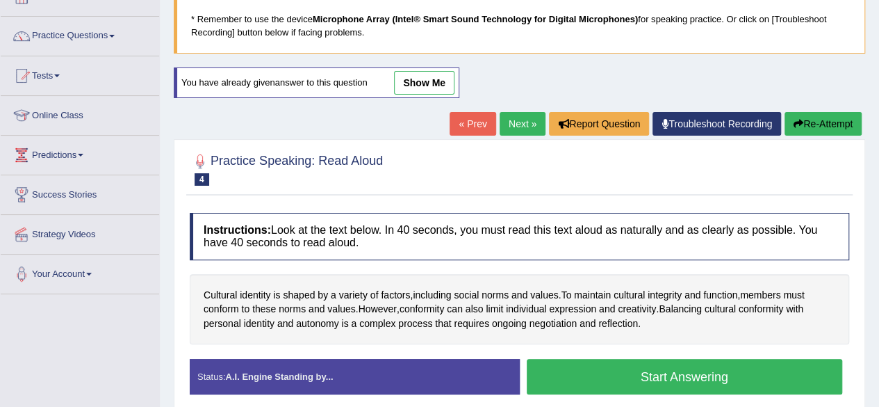
scroll to position [118, 0]
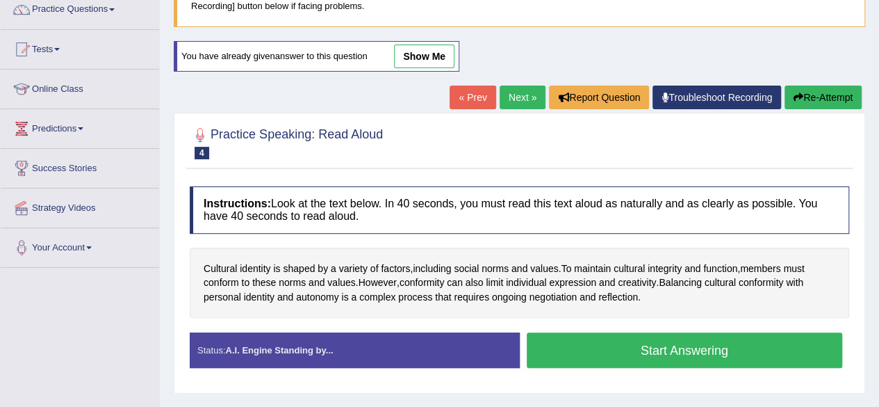
click at [637, 358] on button "Start Answering" at bounding box center [685, 349] width 316 height 35
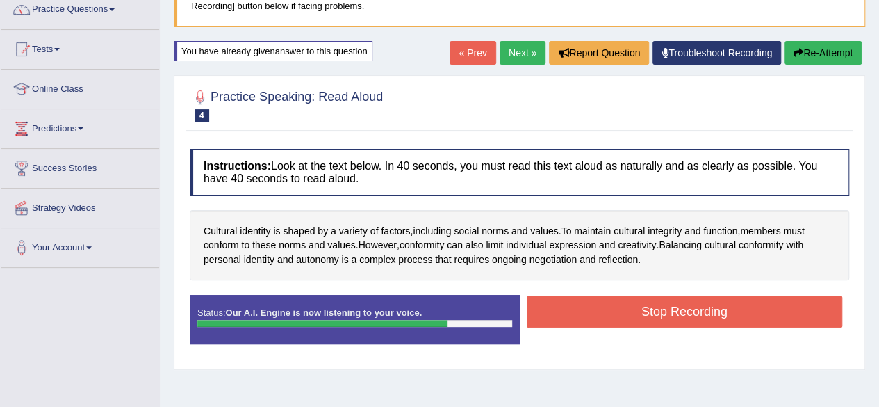
click at [616, 315] on button "Stop Recording" at bounding box center [685, 311] width 316 height 32
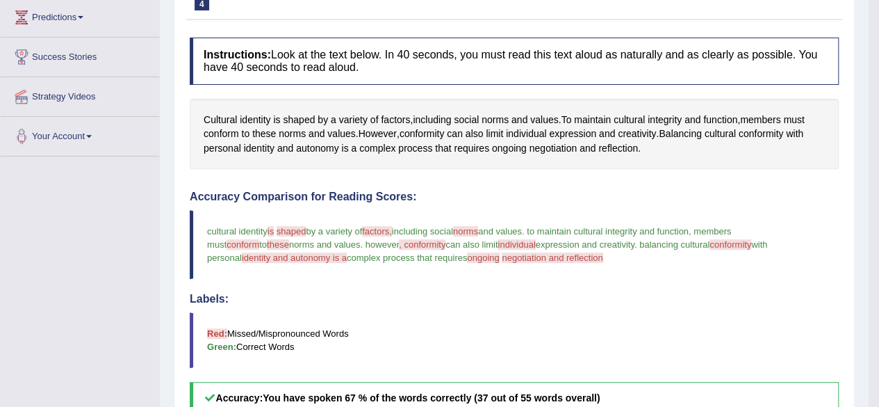
scroll to position [0, 0]
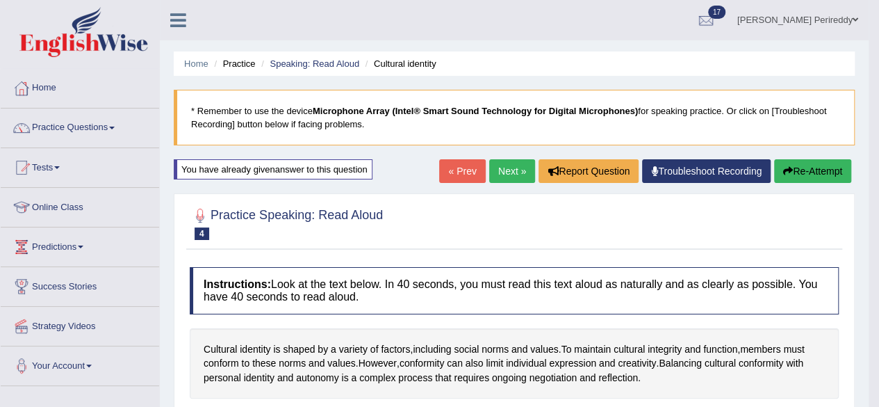
click at [505, 167] on link "Next »" at bounding box center [512, 171] width 46 height 24
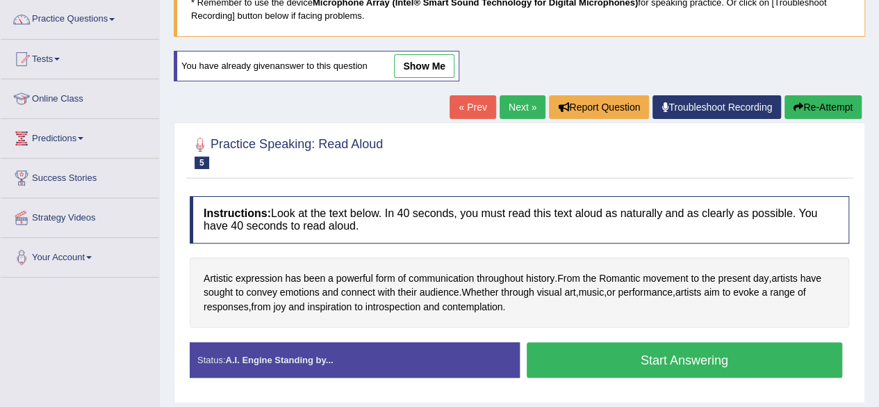
scroll to position [140, 0]
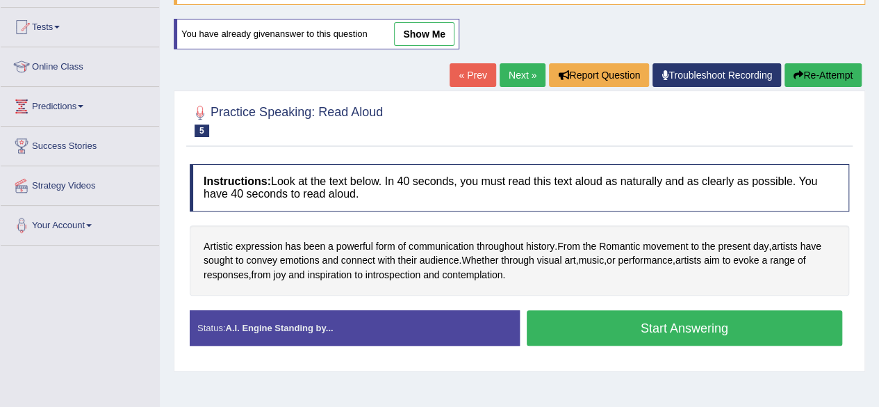
click at [599, 327] on button "Start Answering" at bounding box center [685, 327] width 316 height 35
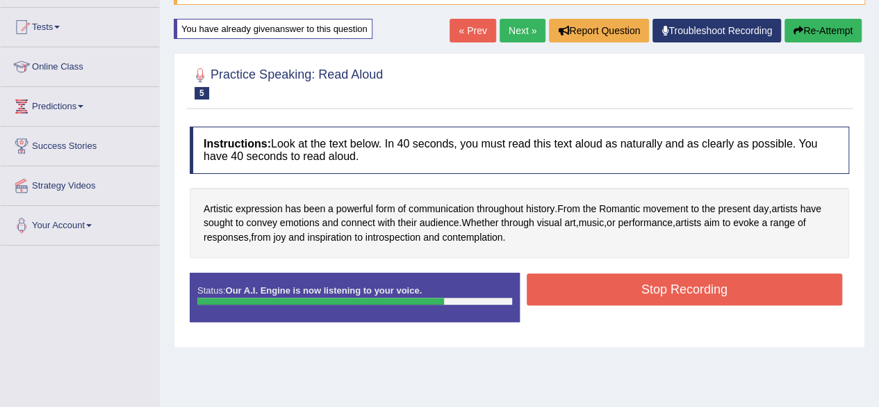
click at [642, 291] on button "Stop Recording" at bounding box center [685, 289] width 316 height 32
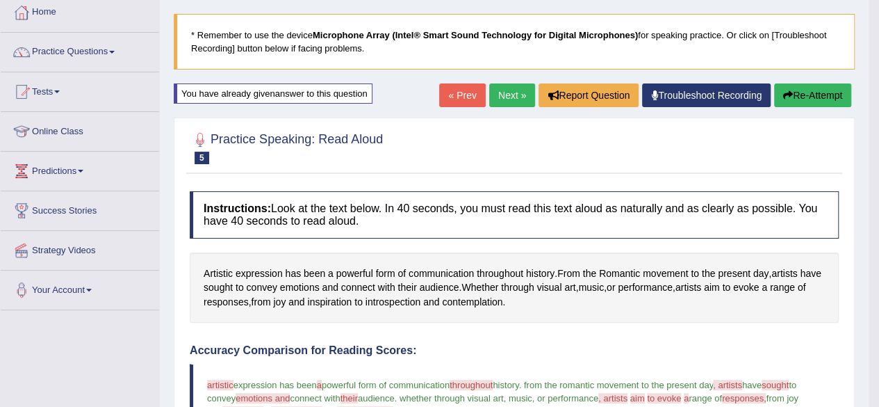
scroll to position [0, 0]
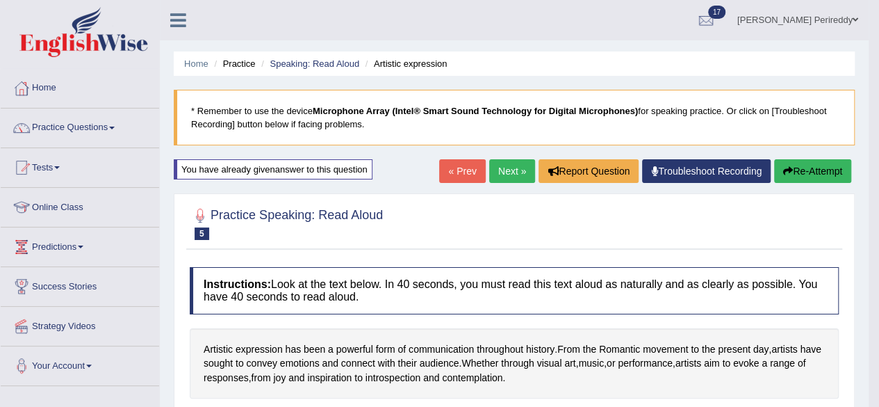
click at [496, 169] on link "Next »" at bounding box center [512, 171] width 46 height 24
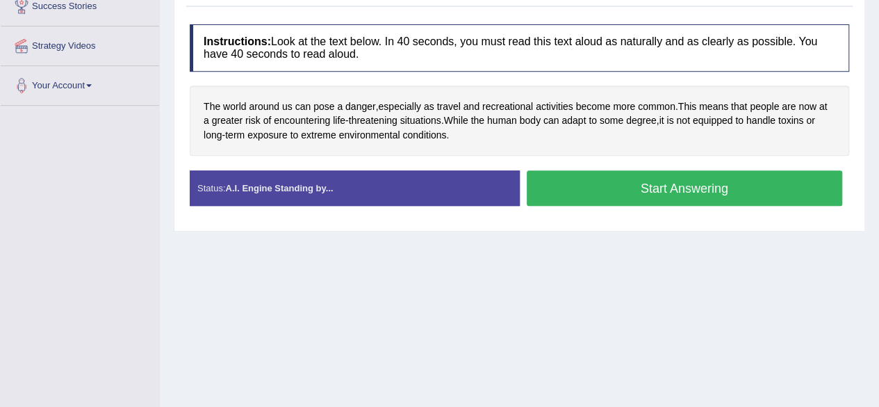
scroll to position [261, 0]
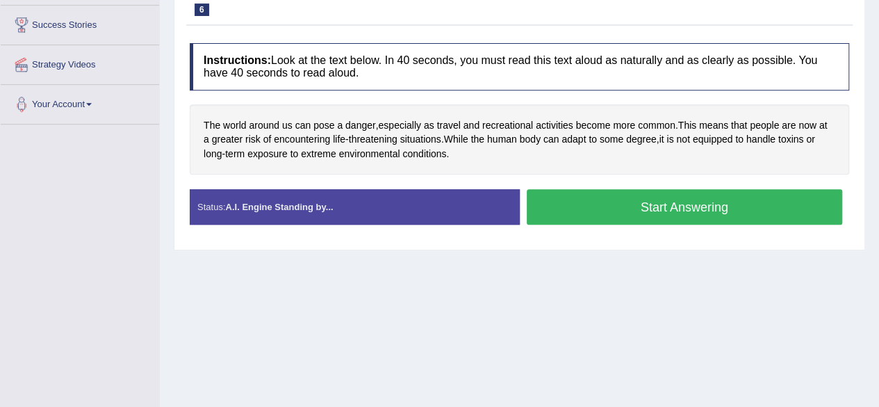
click at [550, 208] on button "Start Answering" at bounding box center [685, 206] width 316 height 35
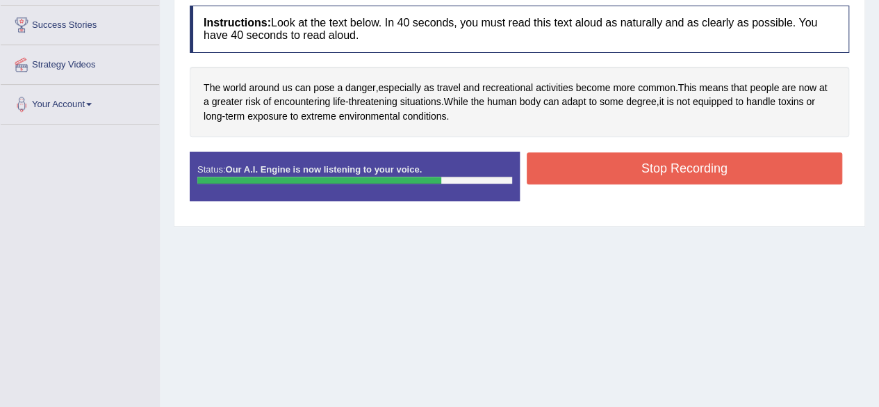
click at [542, 153] on button "Stop Recording" at bounding box center [685, 168] width 316 height 32
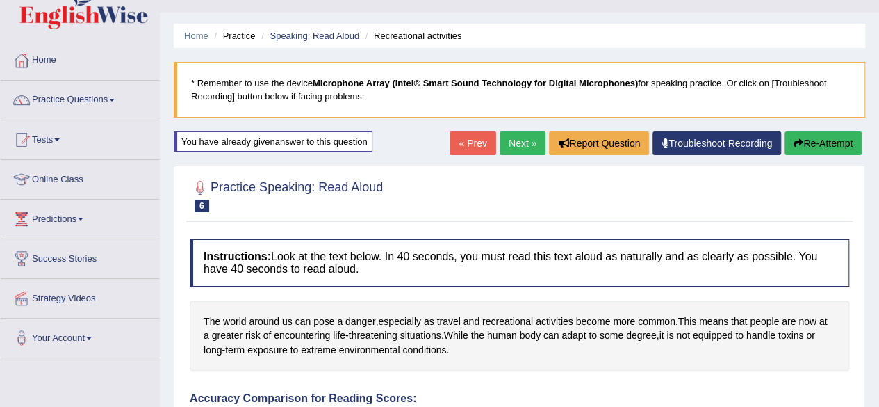
scroll to position [56, 0]
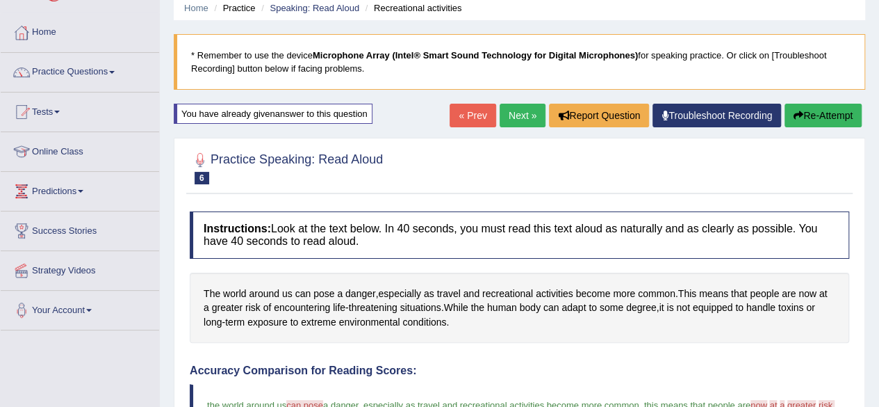
click at [517, 119] on link "Next »" at bounding box center [523, 116] width 46 height 24
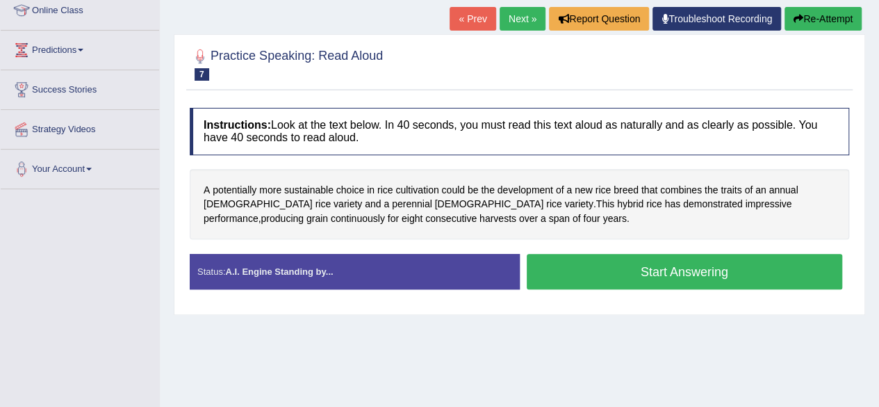
scroll to position [197, 0]
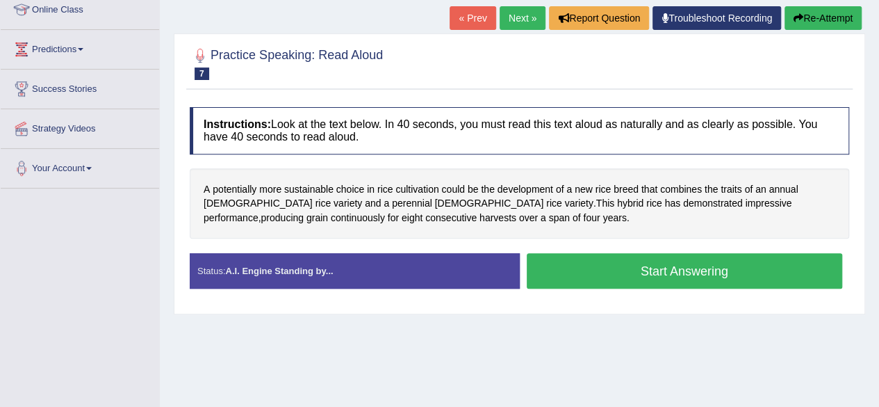
click at [624, 265] on button "Start Answering" at bounding box center [685, 270] width 316 height 35
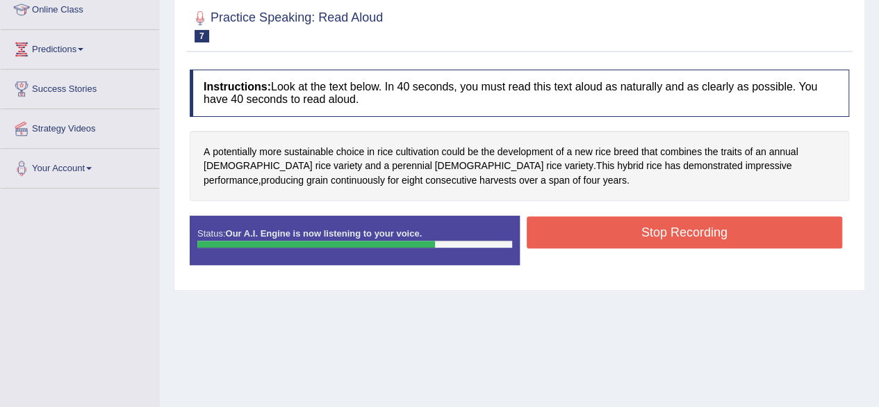
click at [660, 236] on button "Stop Recording" at bounding box center [685, 232] width 316 height 32
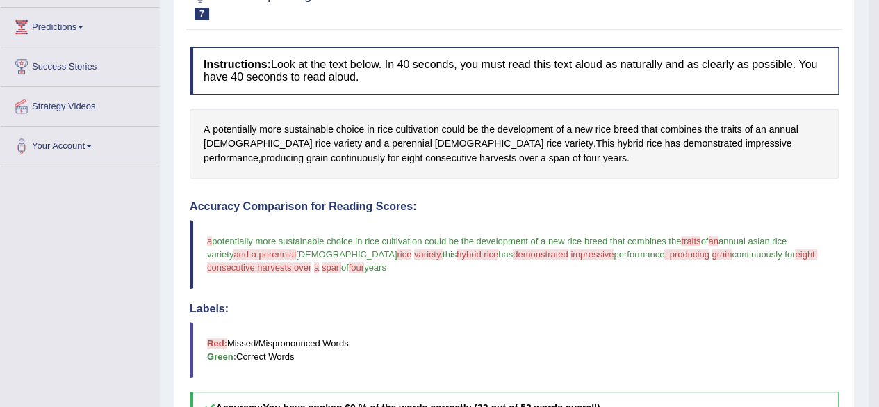
scroll to position [0, 0]
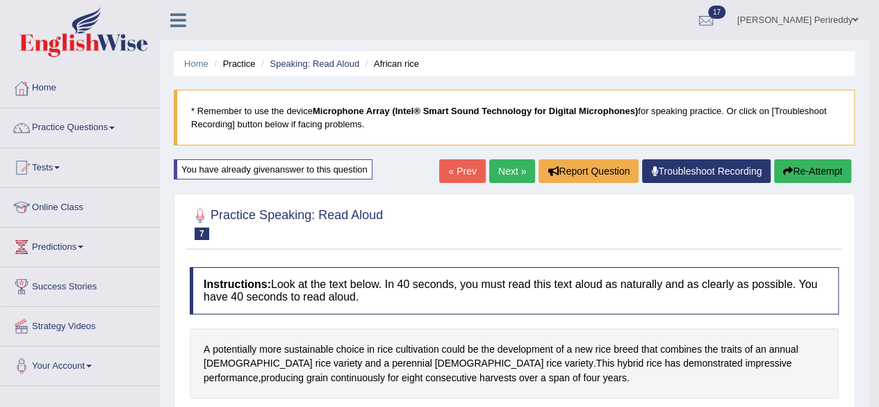
click at [510, 176] on link "Next »" at bounding box center [512, 171] width 46 height 24
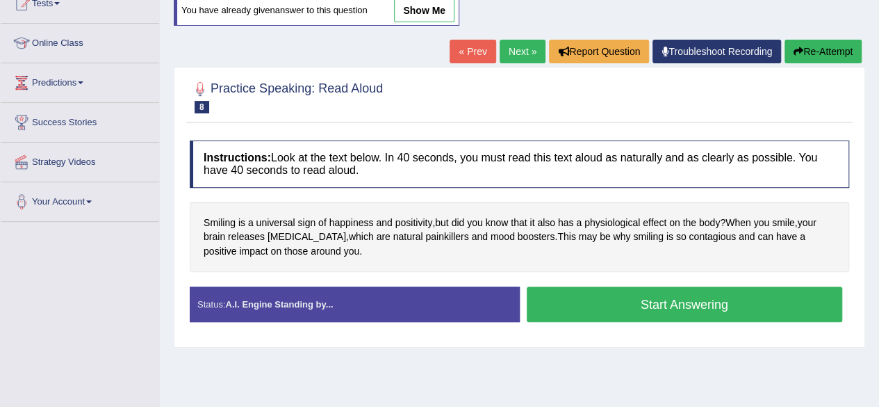
scroll to position [167, 0]
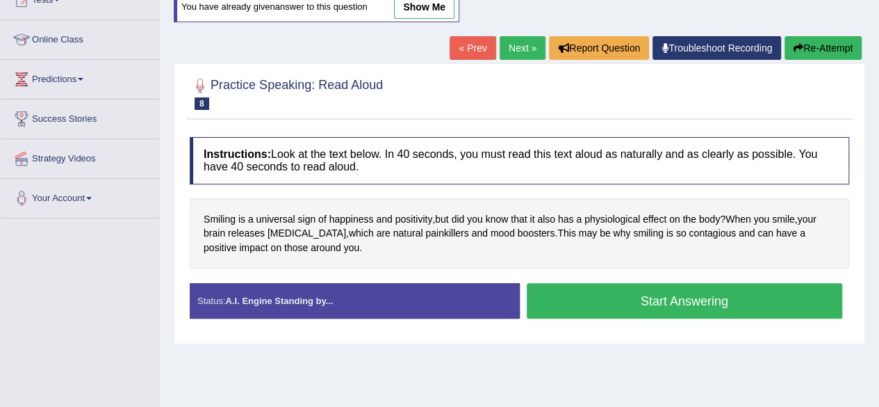
click at [584, 293] on button "Start Answering" at bounding box center [685, 300] width 316 height 35
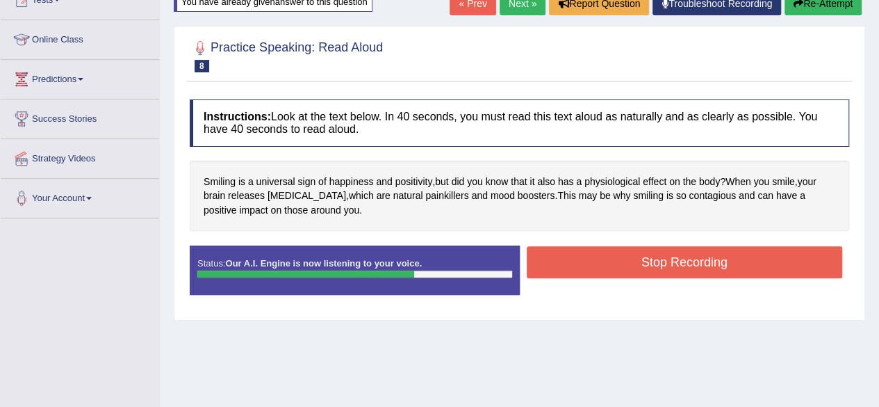
click at [606, 263] on button "Stop Recording" at bounding box center [685, 262] width 316 height 32
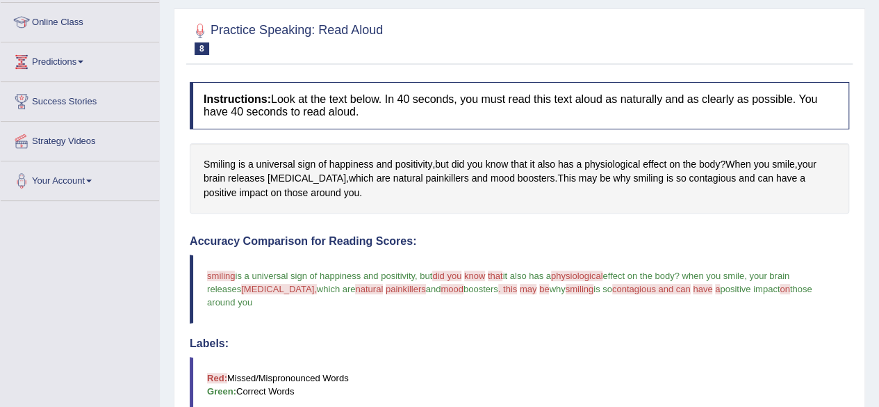
scroll to position [0, 0]
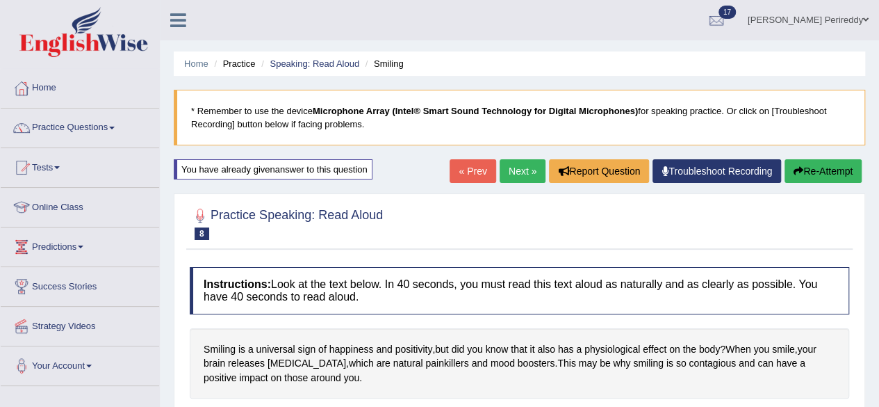
click at [518, 169] on link "Next »" at bounding box center [523, 171] width 46 height 24
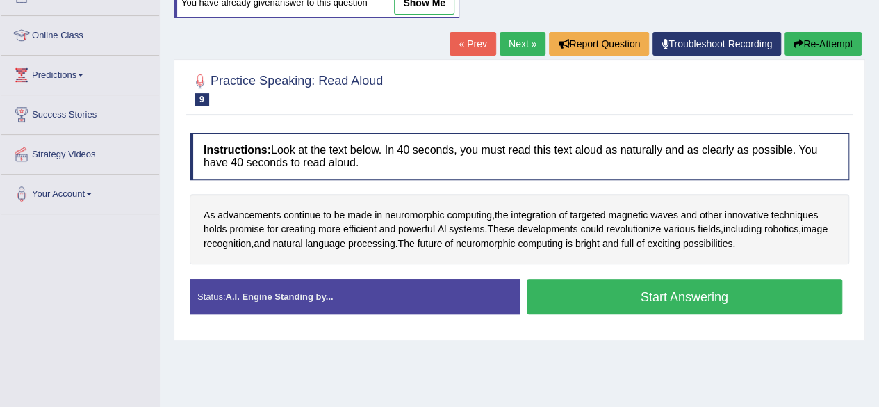
scroll to position [175, 0]
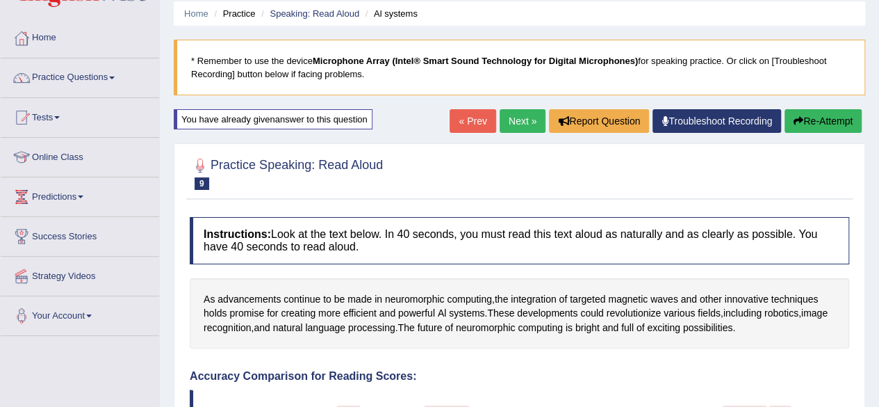
scroll to position [49, 0]
click at [513, 120] on link "Next »" at bounding box center [523, 122] width 46 height 24
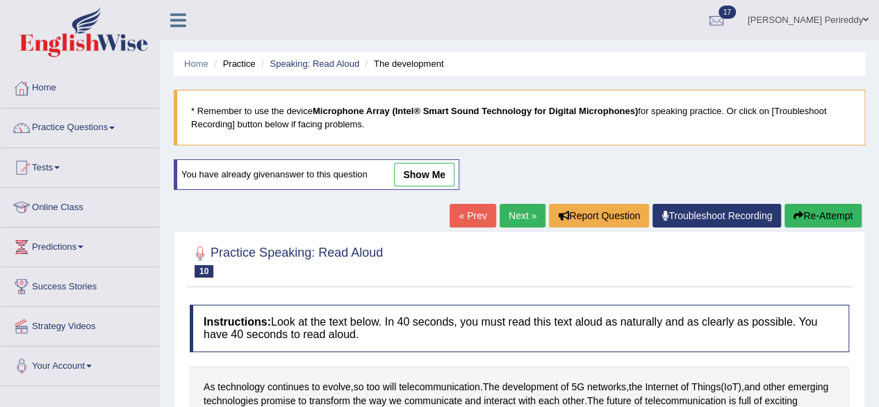
click at [423, 172] on link "show me" at bounding box center [424, 175] width 60 height 24
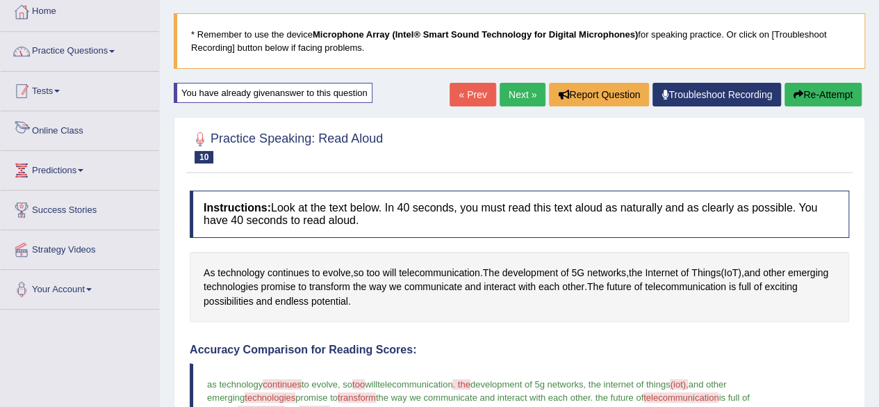
scroll to position [75, 0]
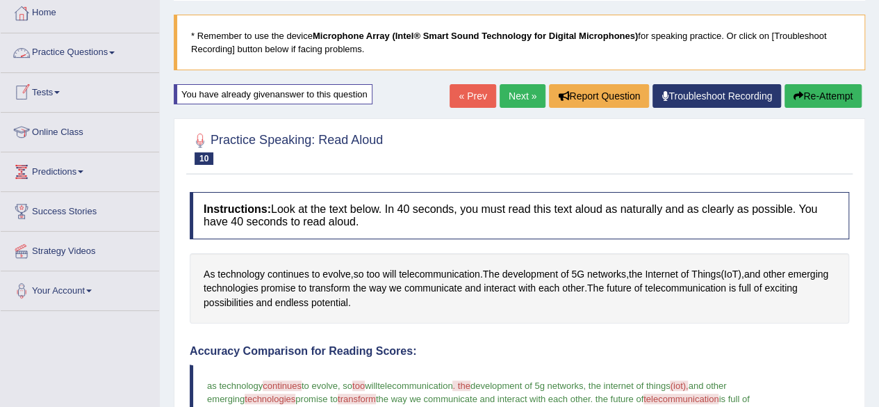
click at [97, 58] on link "Practice Questions" at bounding box center [80, 50] width 158 height 35
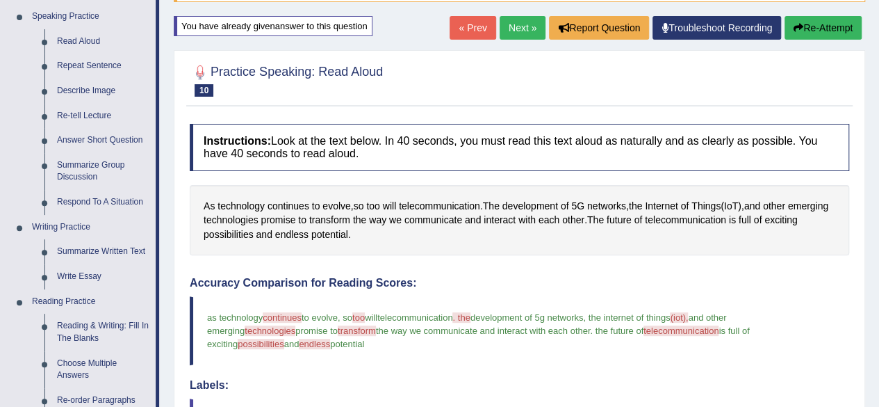
scroll to position [0, 0]
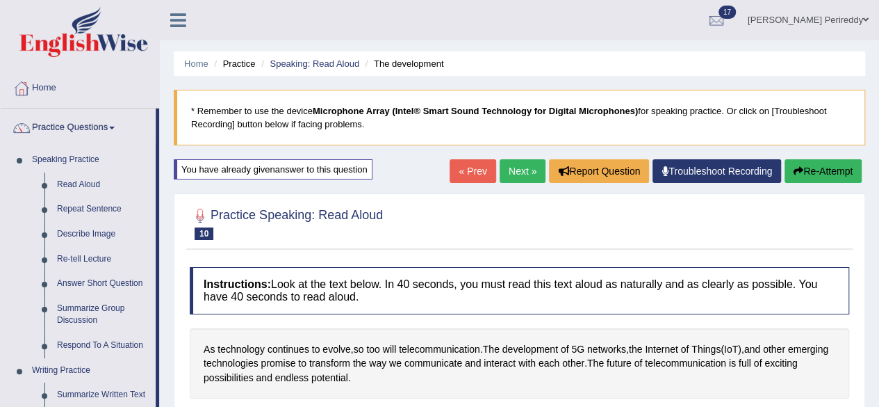
click at [477, 170] on link "« Prev" at bounding box center [473, 171] width 46 height 24
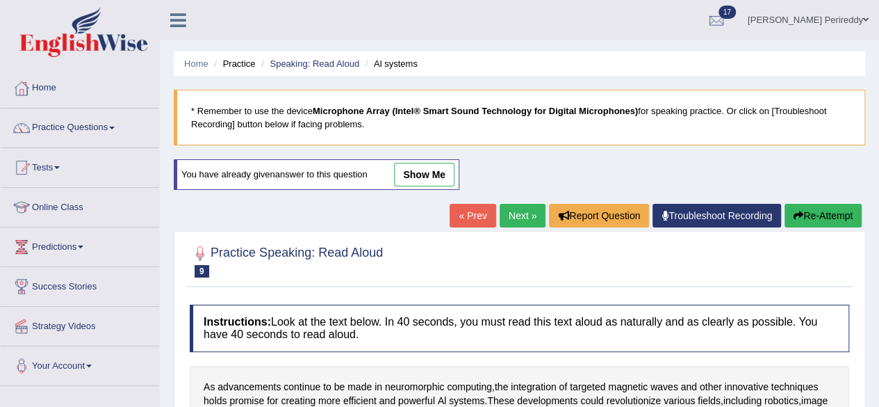
click at [445, 166] on link "show me" at bounding box center [424, 175] width 60 height 24
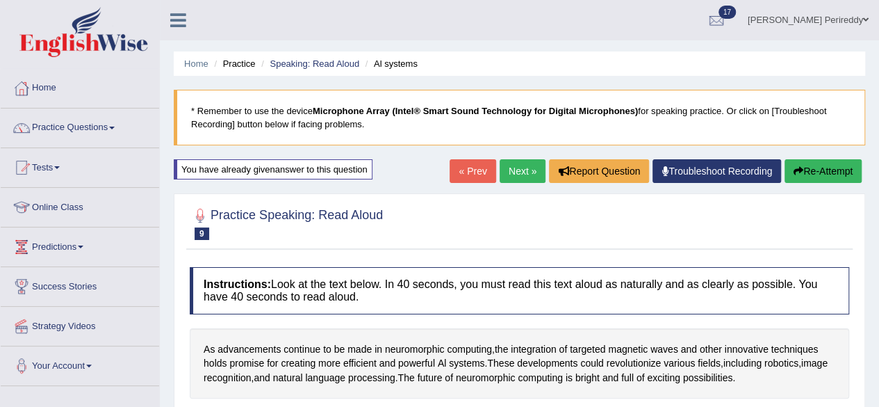
click at [469, 172] on link "« Prev" at bounding box center [473, 171] width 46 height 24
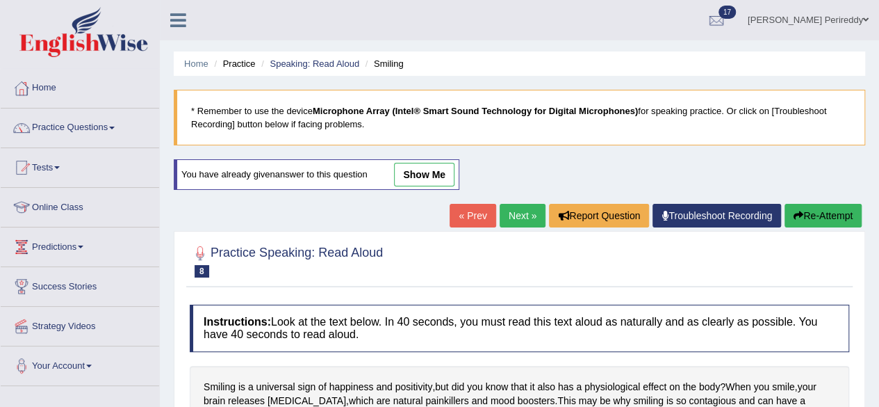
click at [423, 176] on link "show me" at bounding box center [424, 175] width 60 height 24
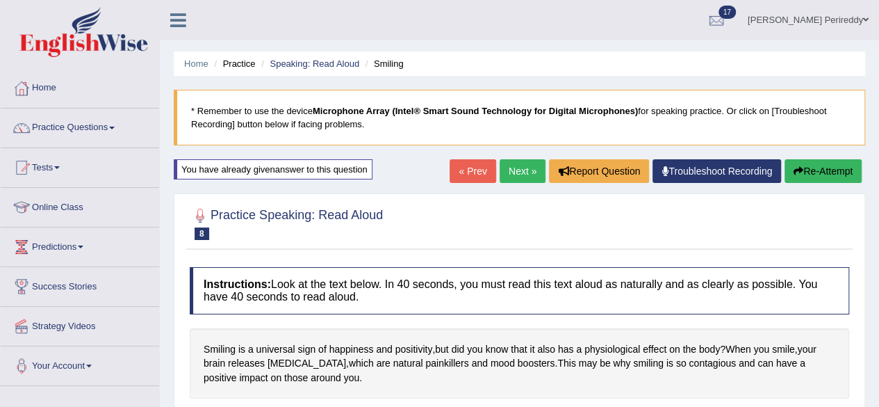
click at [467, 177] on link "« Prev" at bounding box center [473, 171] width 46 height 24
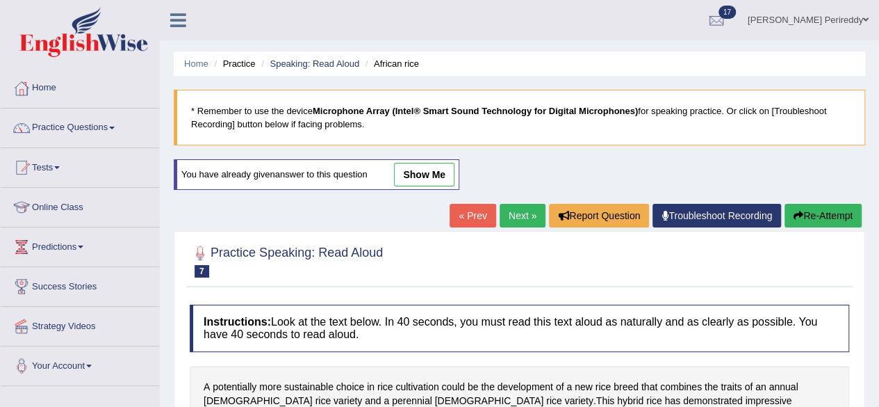
click at [420, 174] on link "show me" at bounding box center [424, 175] width 60 height 24
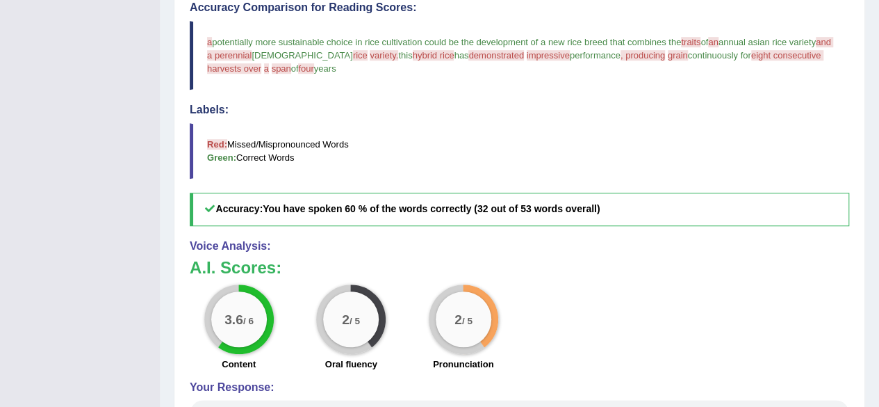
scroll to position [424, 0]
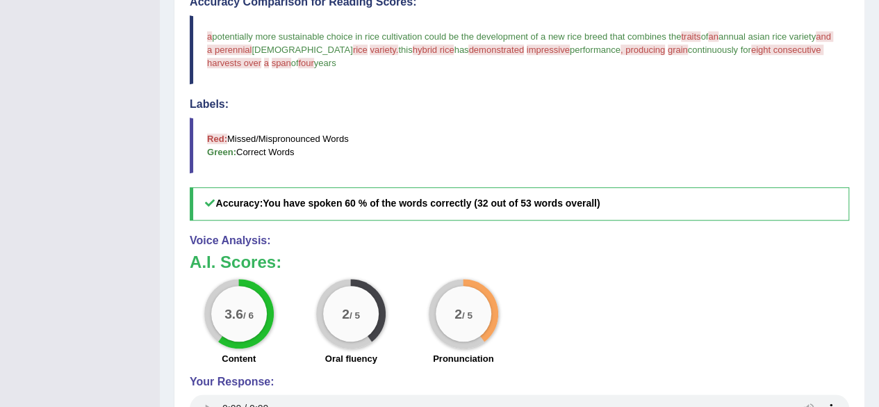
drag, startPoint x: 365, startPoint y: 208, endPoint x: 339, endPoint y: 199, distance: 27.3
click at [339, 199] on h5 "Accuracy: You have spoken 60 % of the words correctly (32 out of 53 words overa…" at bounding box center [520, 203] width 660 height 33
drag, startPoint x: 339, startPoint y: 199, endPoint x: 374, endPoint y: 199, distance: 34.7
click at [374, 199] on b "You have spoken 60 % of the words correctly (32 out of 53 words overall)" at bounding box center [431, 202] width 337 height 11
drag, startPoint x: 374, startPoint y: 199, endPoint x: 271, endPoint y: 225, distance: 106.2
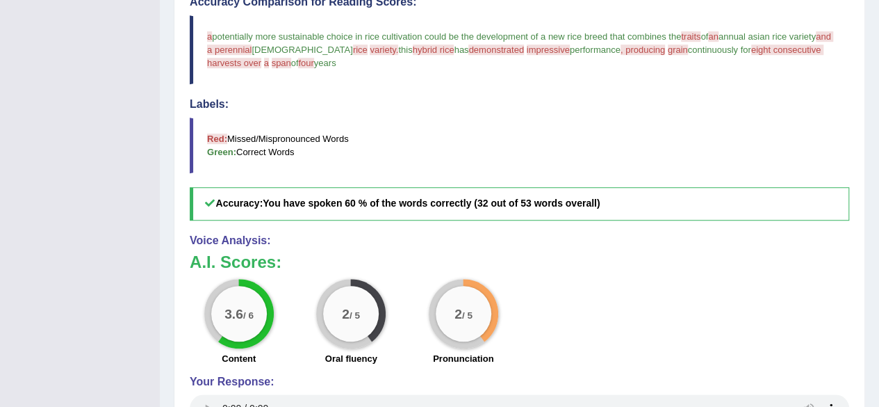
click at [271, 225] on div "Instructions: Look at the text below. In 40 seconds, you must read this text al…" at bounding box center [519, 157] width 666 height 643
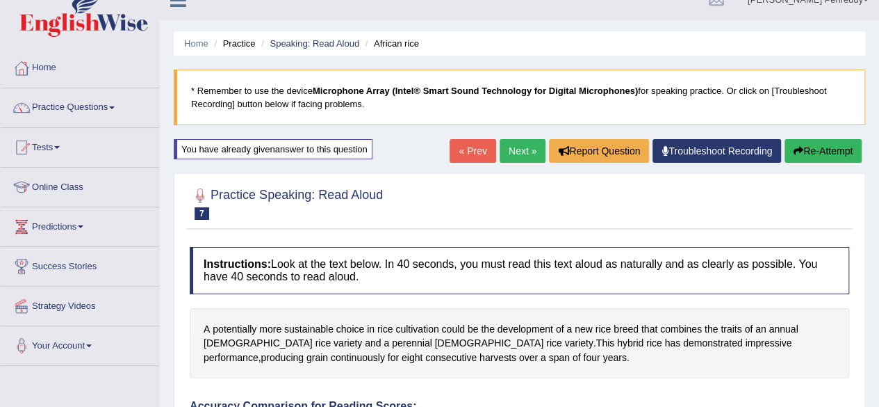
scroll to position [0, 0]
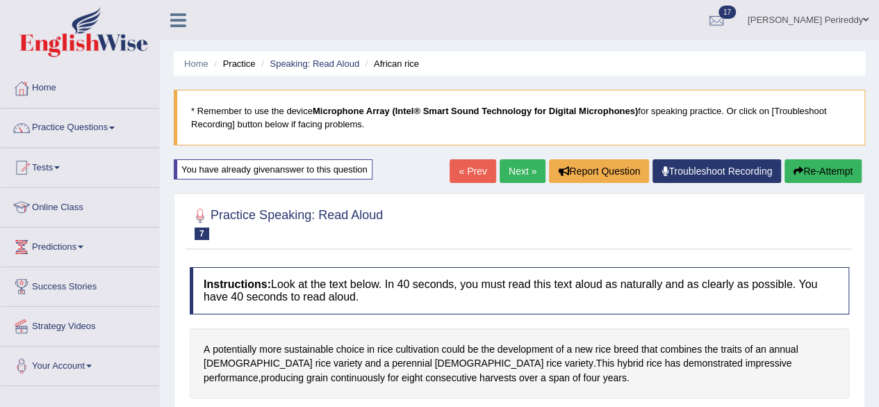
click at [509, 166] on link "Next »" at bounding box center [523, 171] width 46 height 24
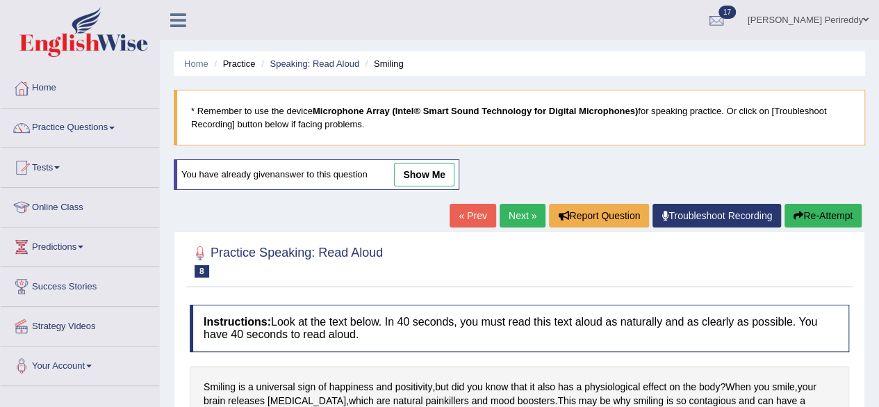
click at [510, 205] on link "Next »" at bounding box center [523, 216] width 46 height 24
click at [132, 129] on link "Practice Questions" at bounding box center [80, 125] width 158 height 35
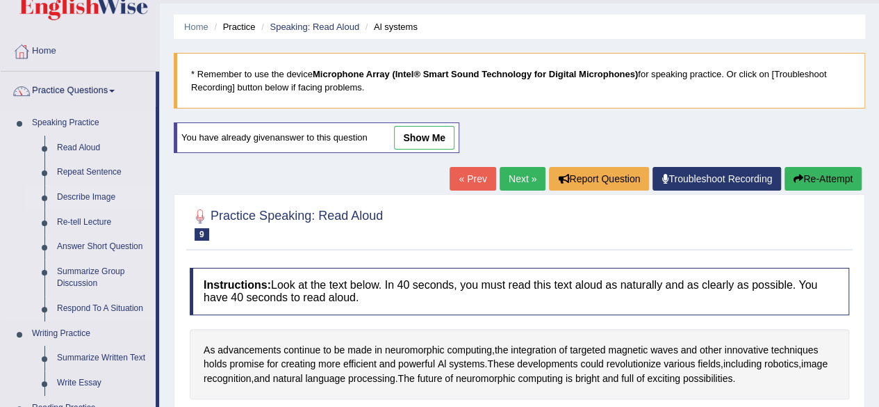
scroll to position [54, 0]
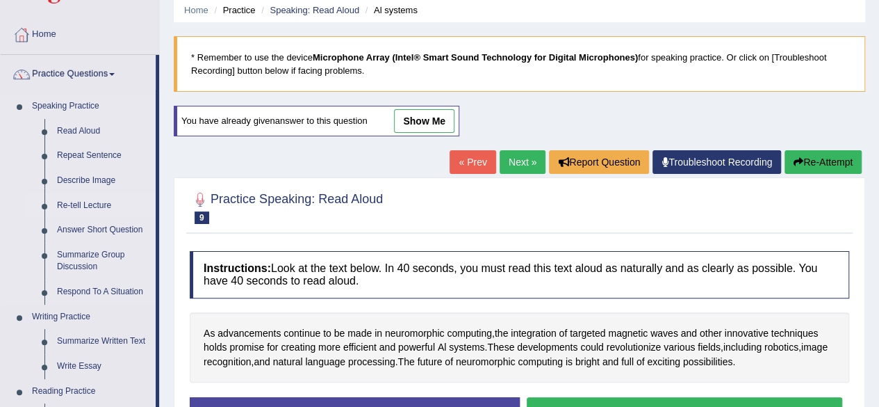
click at [81, 205] on link "Re-tell Lecture" at bounding box center [103, 205] width 105 height 25
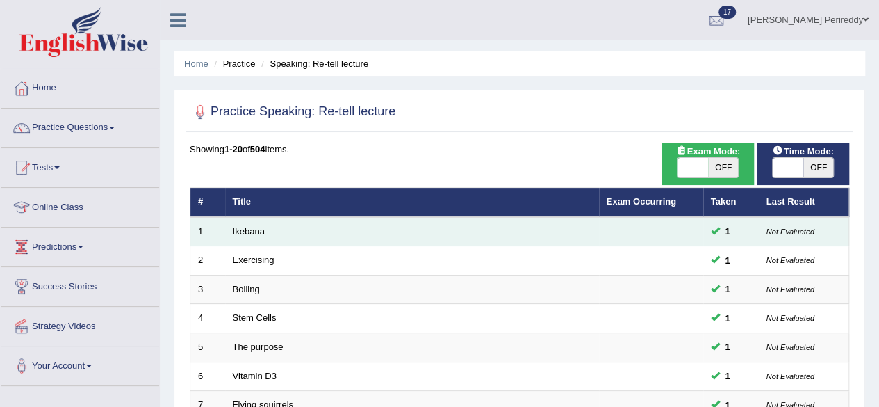
click at [290, 234] on td "Ikebana" at bounding box center [412, 231] width 374 height 29
click at [252, 231] on link "Ikebana" at bounding box center [249, 231] width 32 height 10
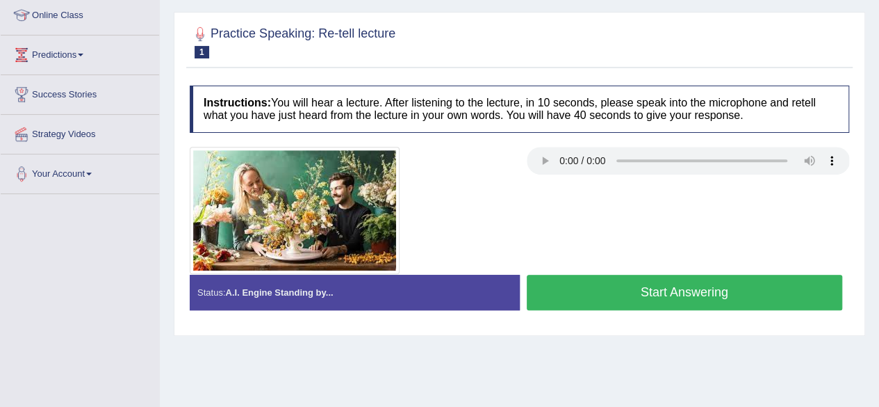
scroll to position [197, 0]
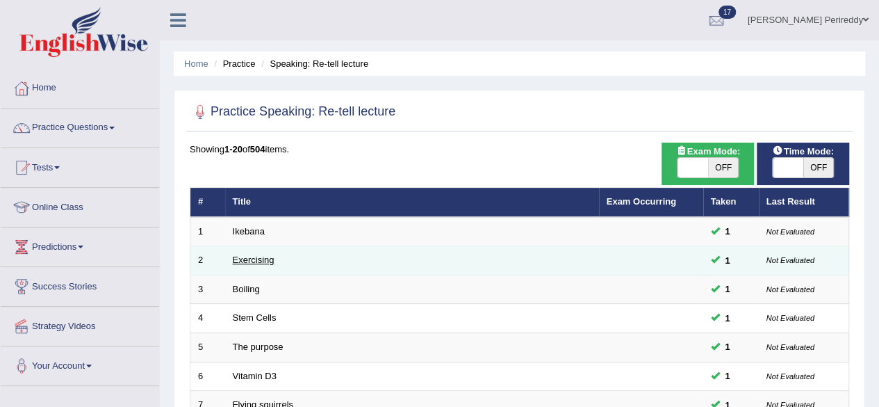
click at [256, 255] on link "Exercising" at bounding box center [254, 259] width 42 height 10
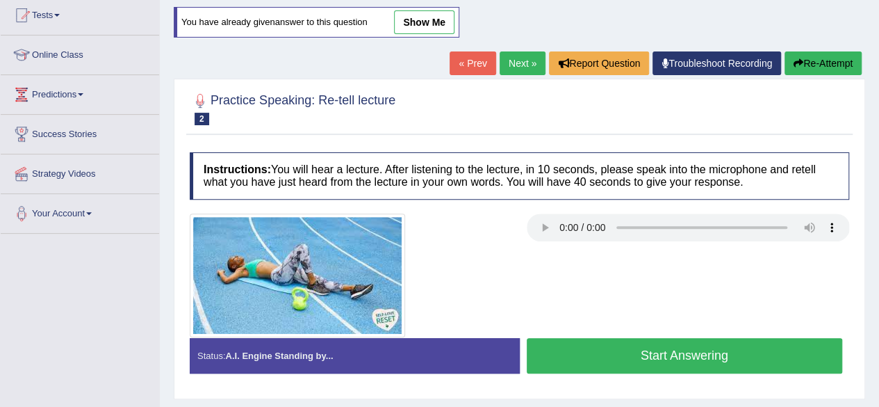
scroll to position [159, 0]
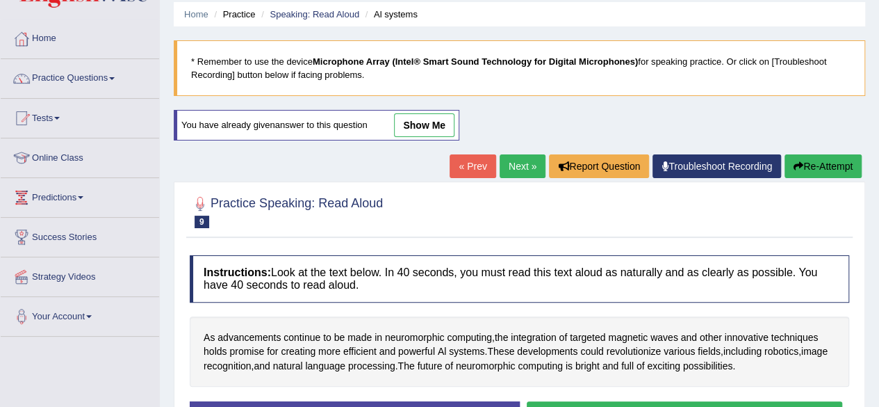
scroll to position [49, 0]
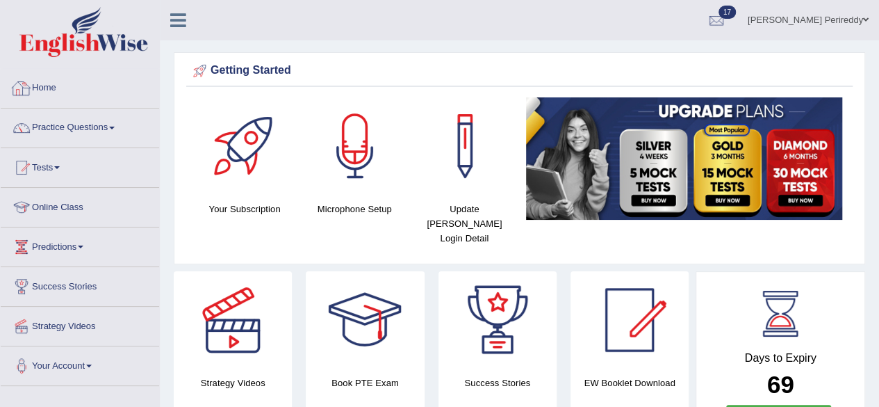
click at [95, 91] on link "Home" at bounding box center [80, 86] width 158 height 35
